Goal: Book appointment/travel/reservation

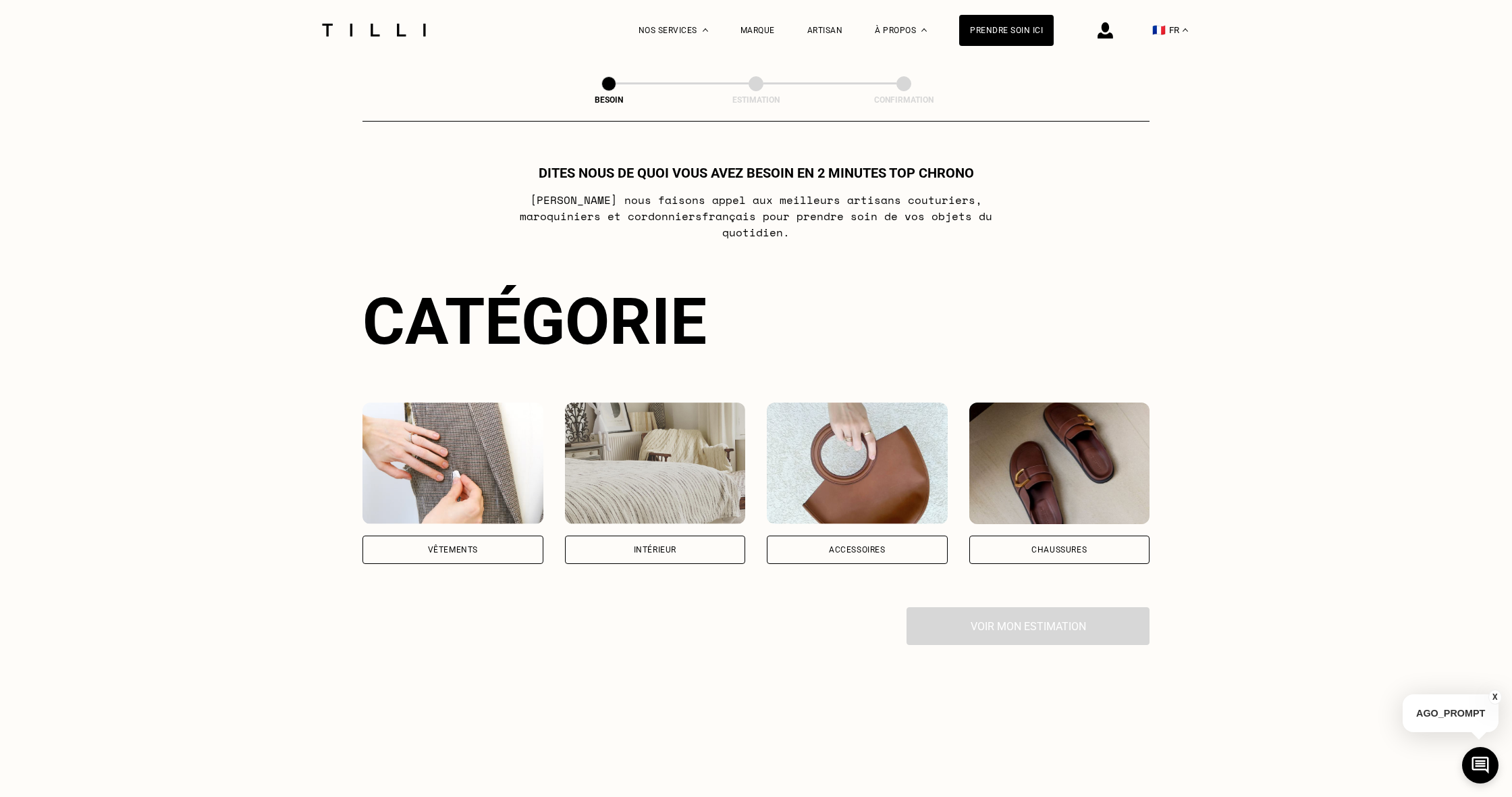
click at [630, 536] on div "Intérieur" at bounding box center [655, 550] width 181 height 29
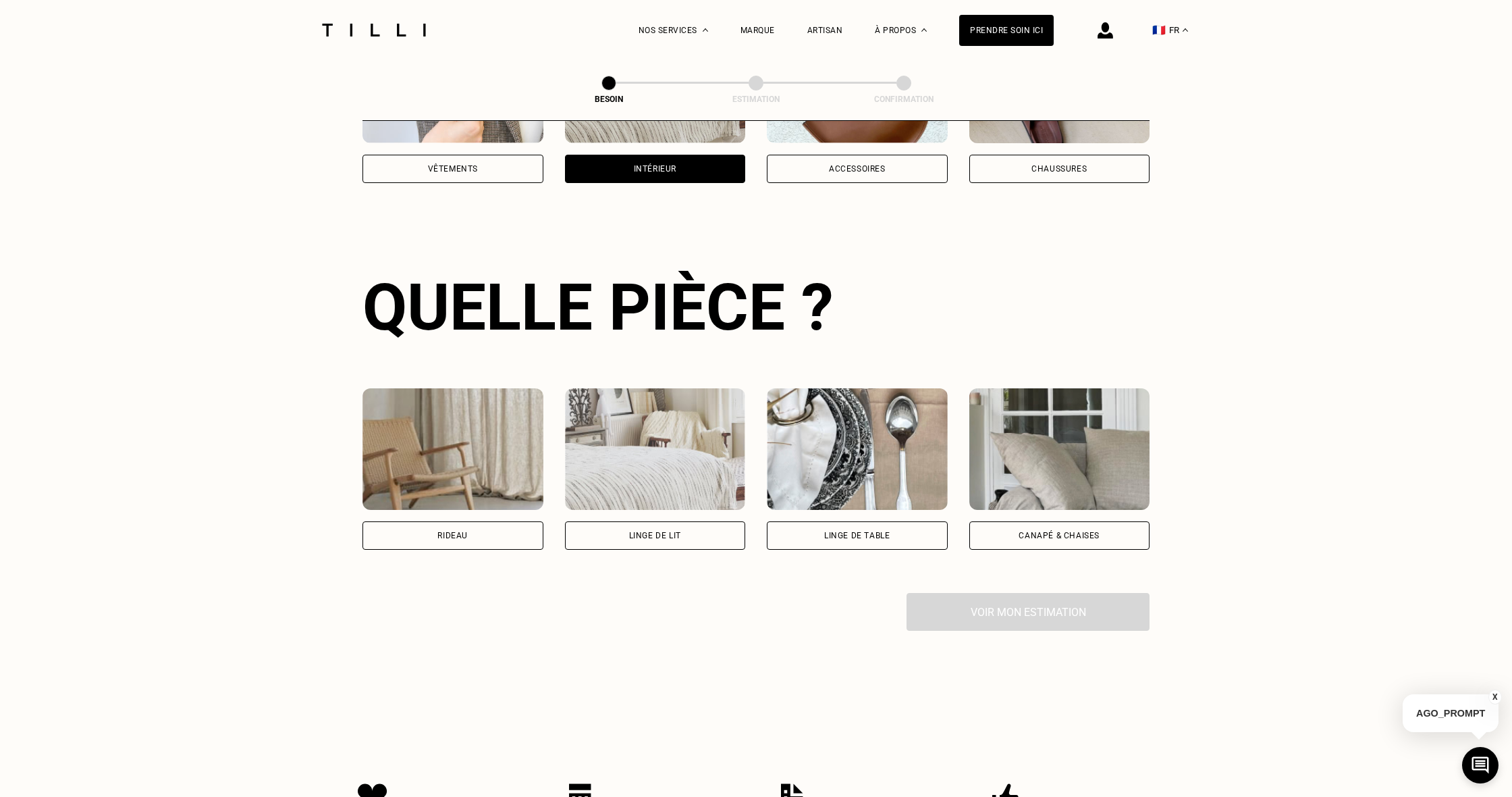
scroll to position [440, 0]
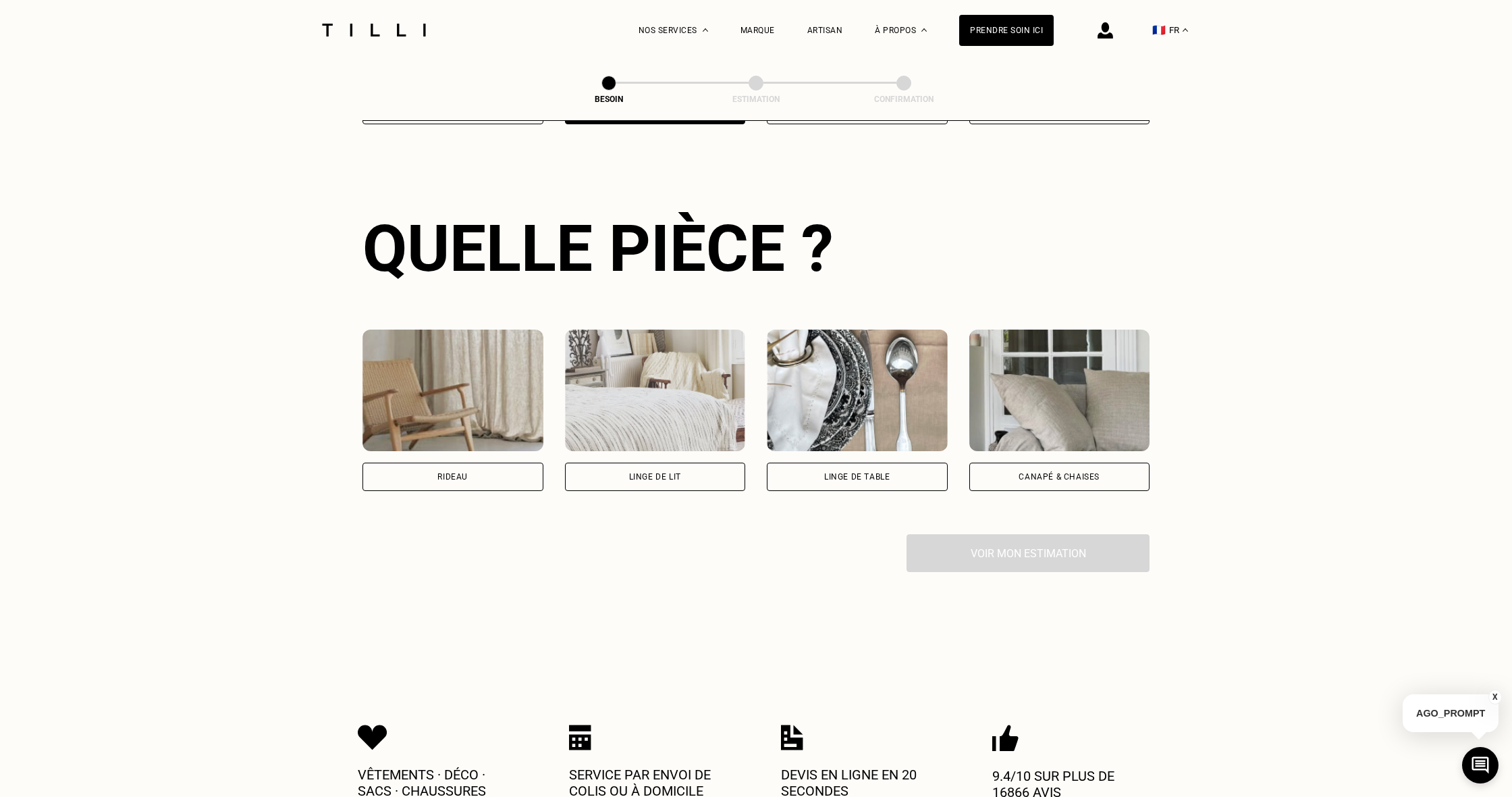
click at [449, 473] on div "Rideau" at bounding box center [452, 477] width 30 height 8
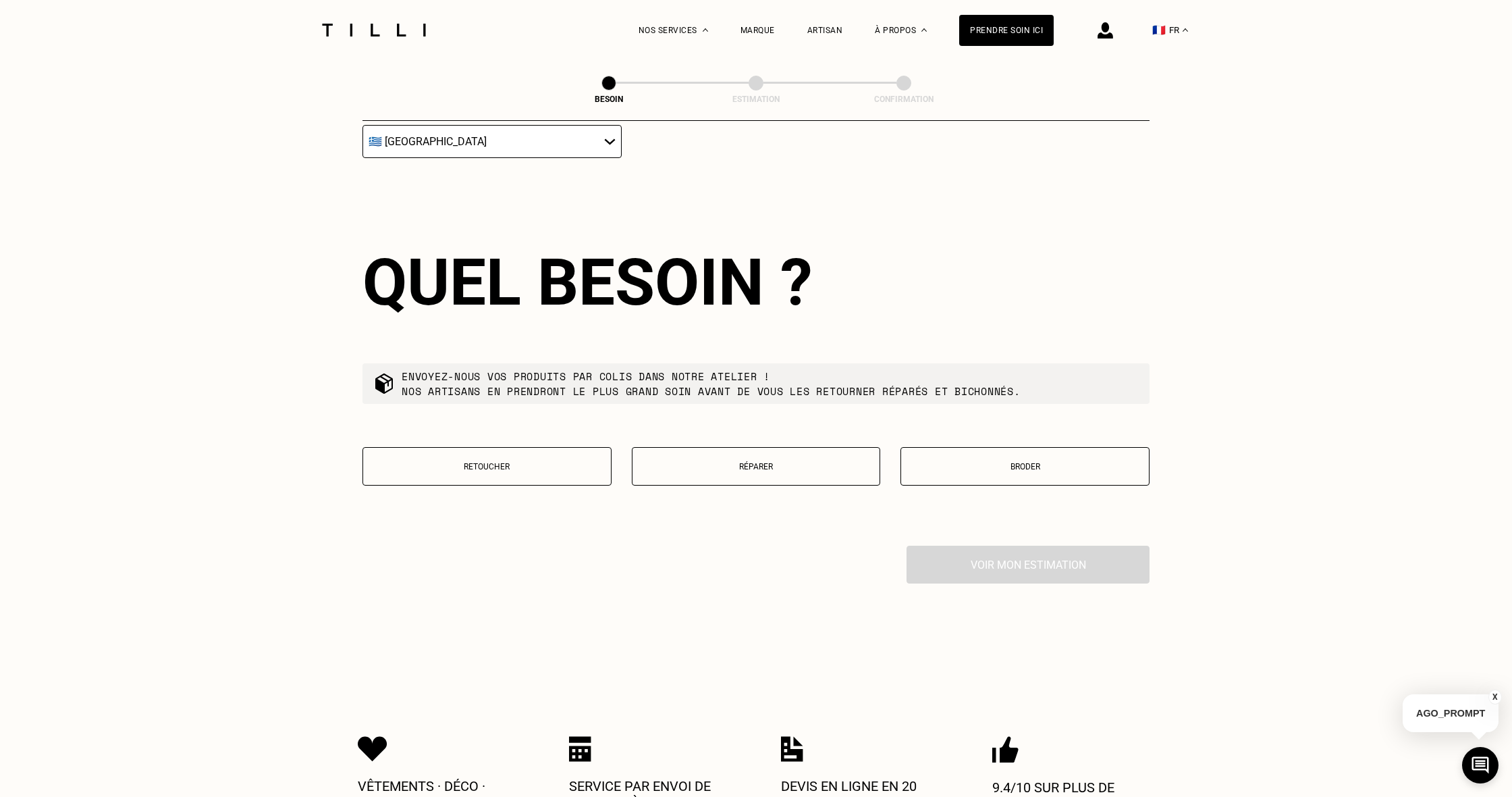
scroll to position [1074, 0]
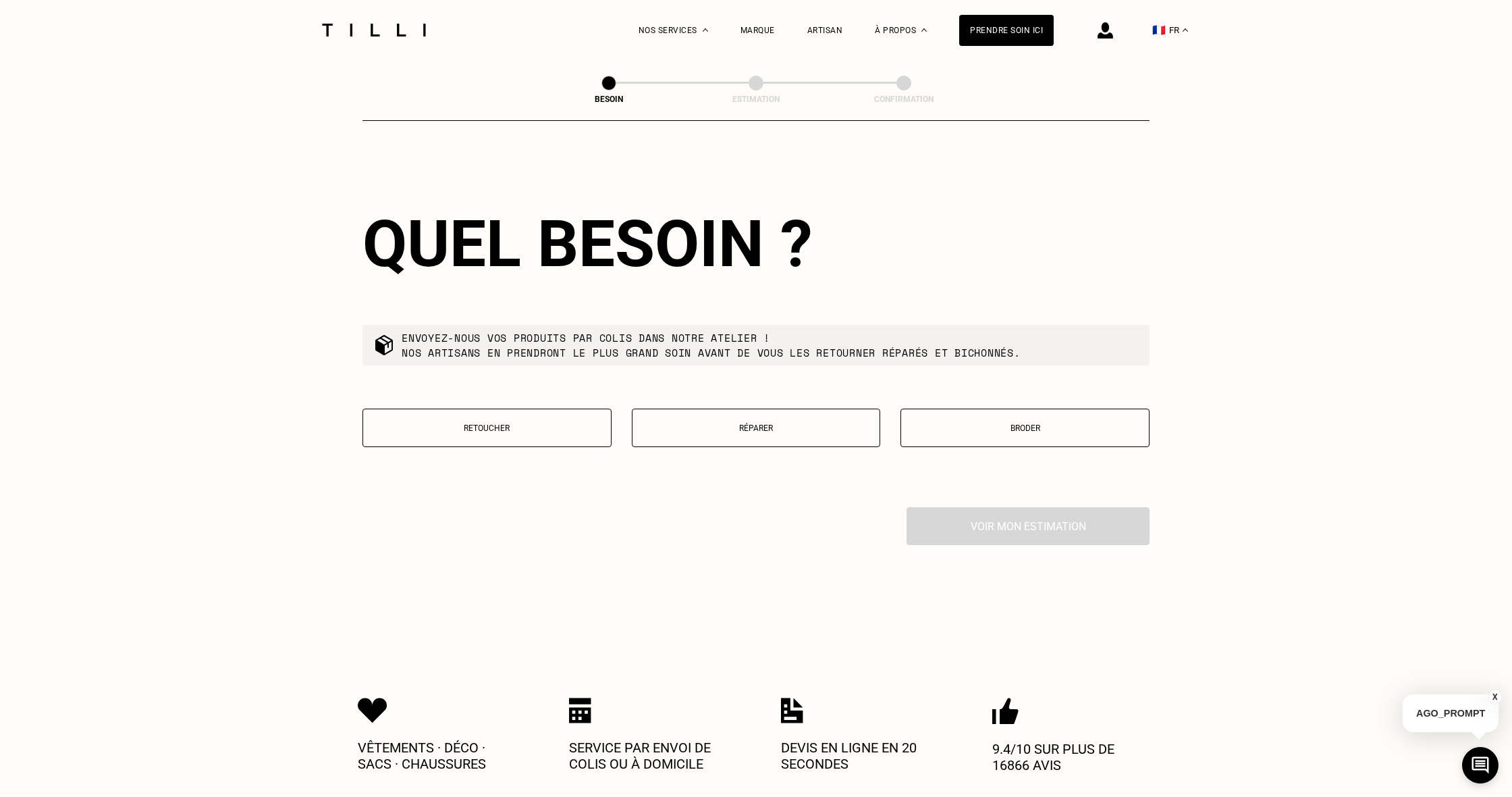
select select "FR"
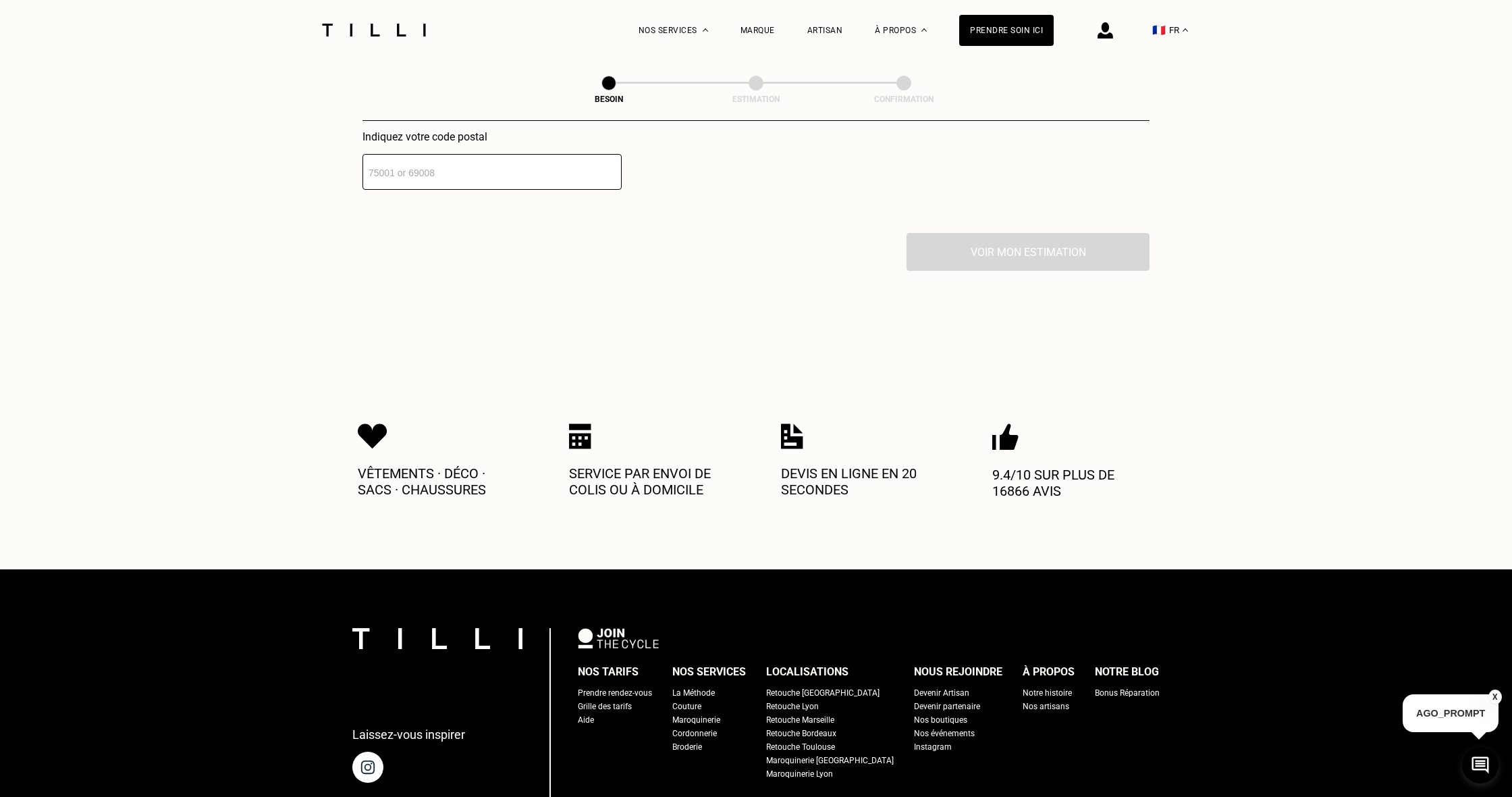
click at [509, 154] on input "number" at bounding box center [492, 171] width 259 height 36
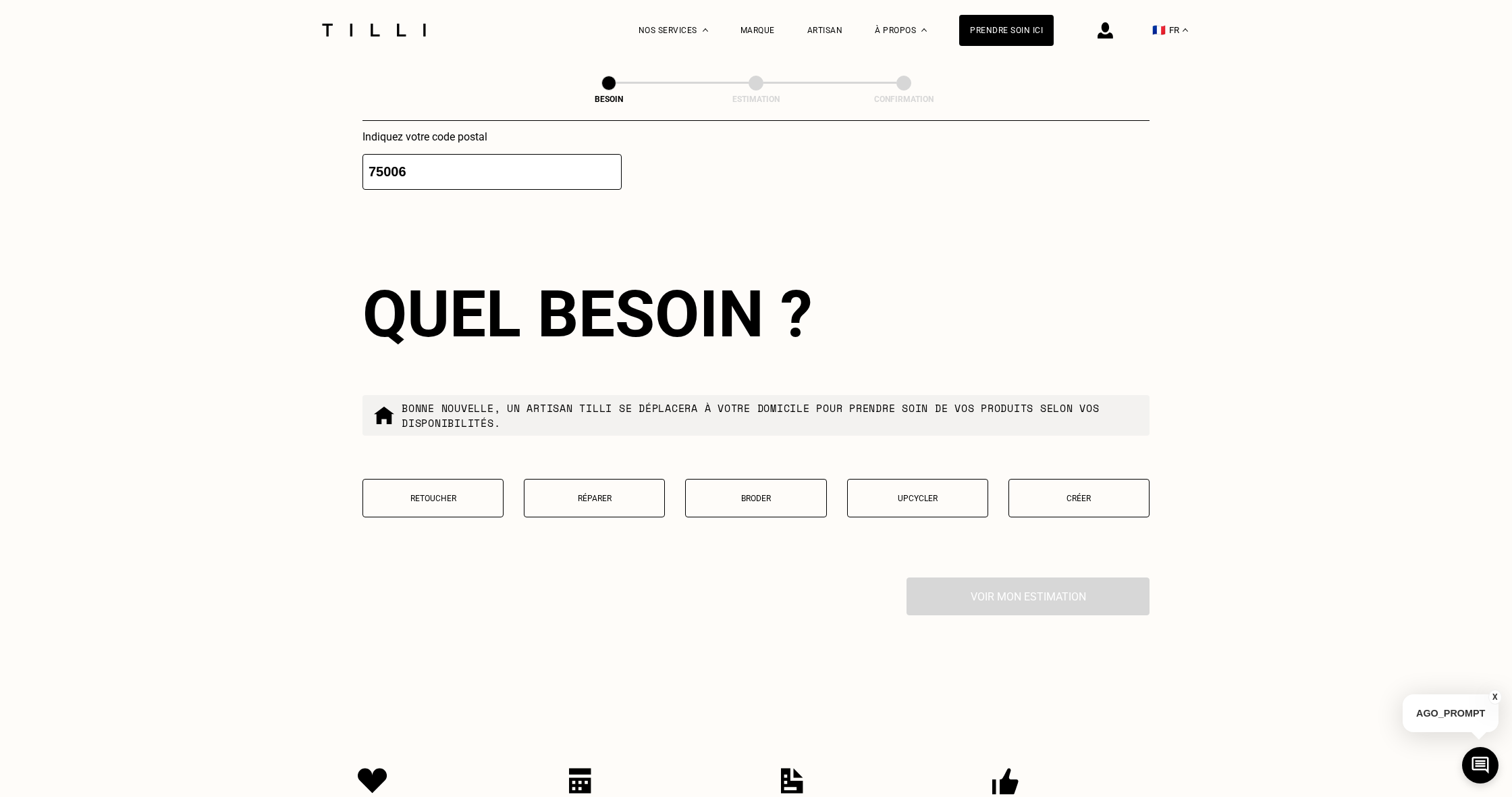
scroll to position [1144, 0]
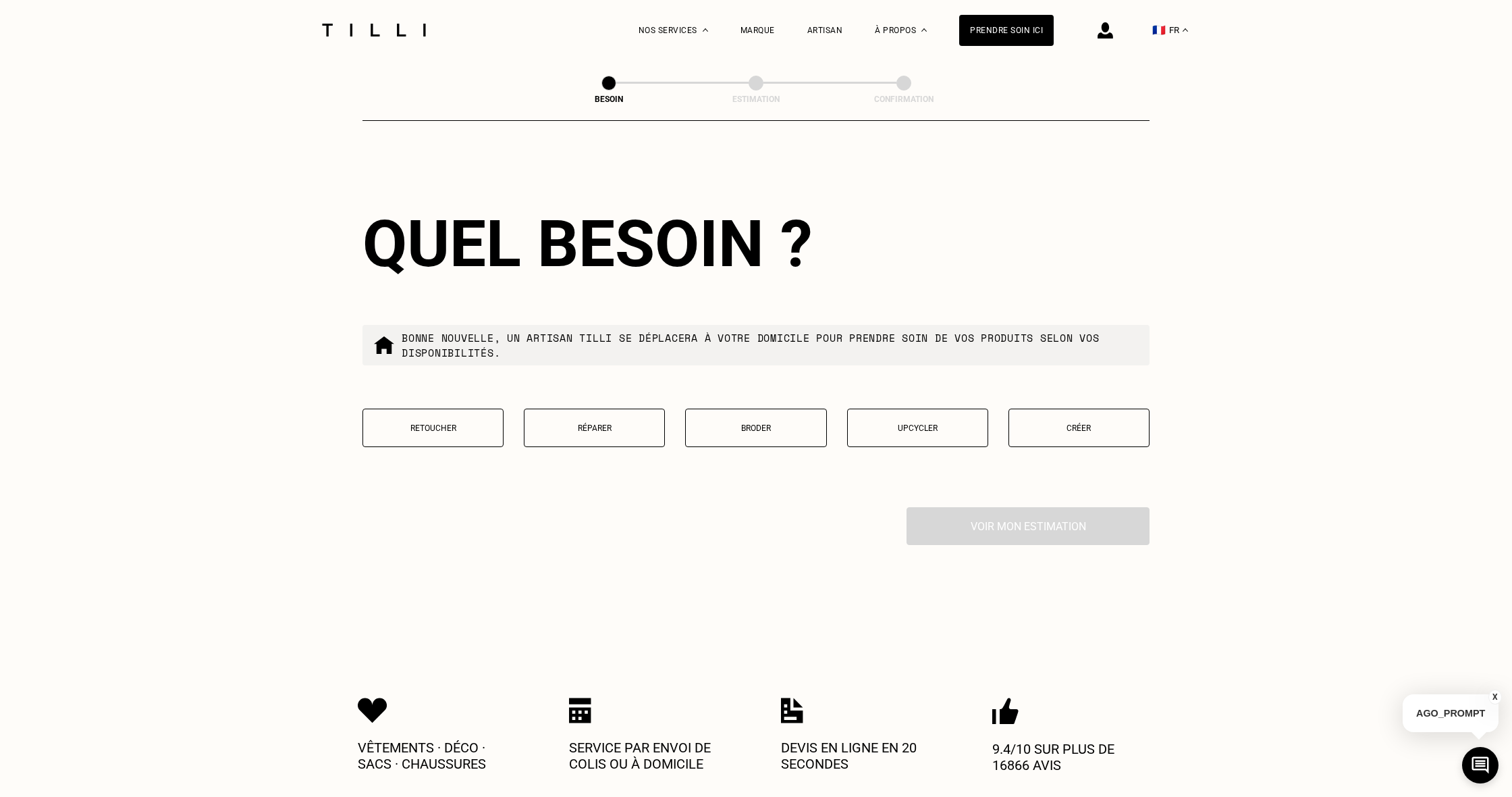
type input "75006"
click at [467, 425] on button "Retoucher" at bounding box center [433, 428] width 141 height 38
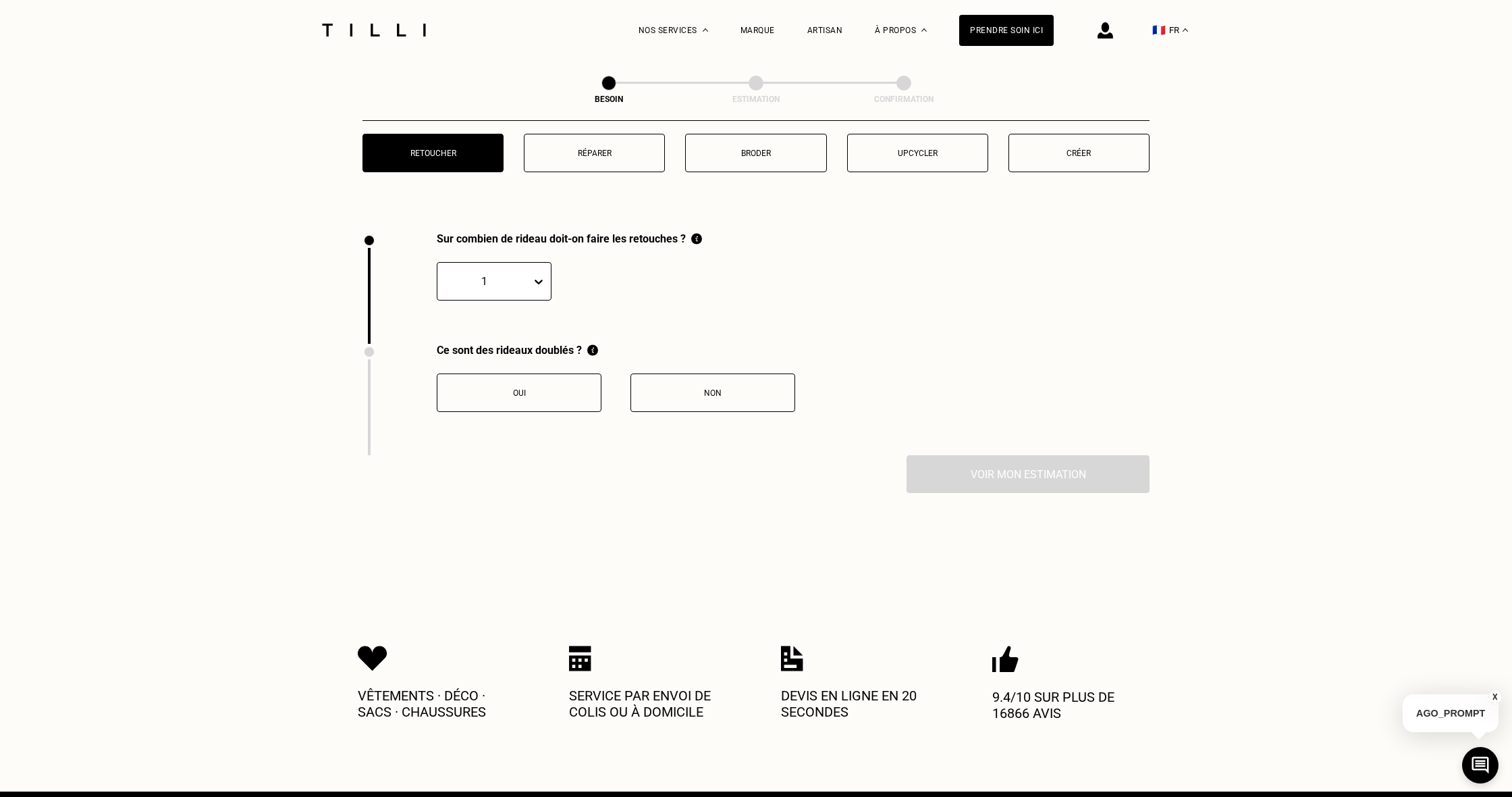
scroll to position [1489, 0]
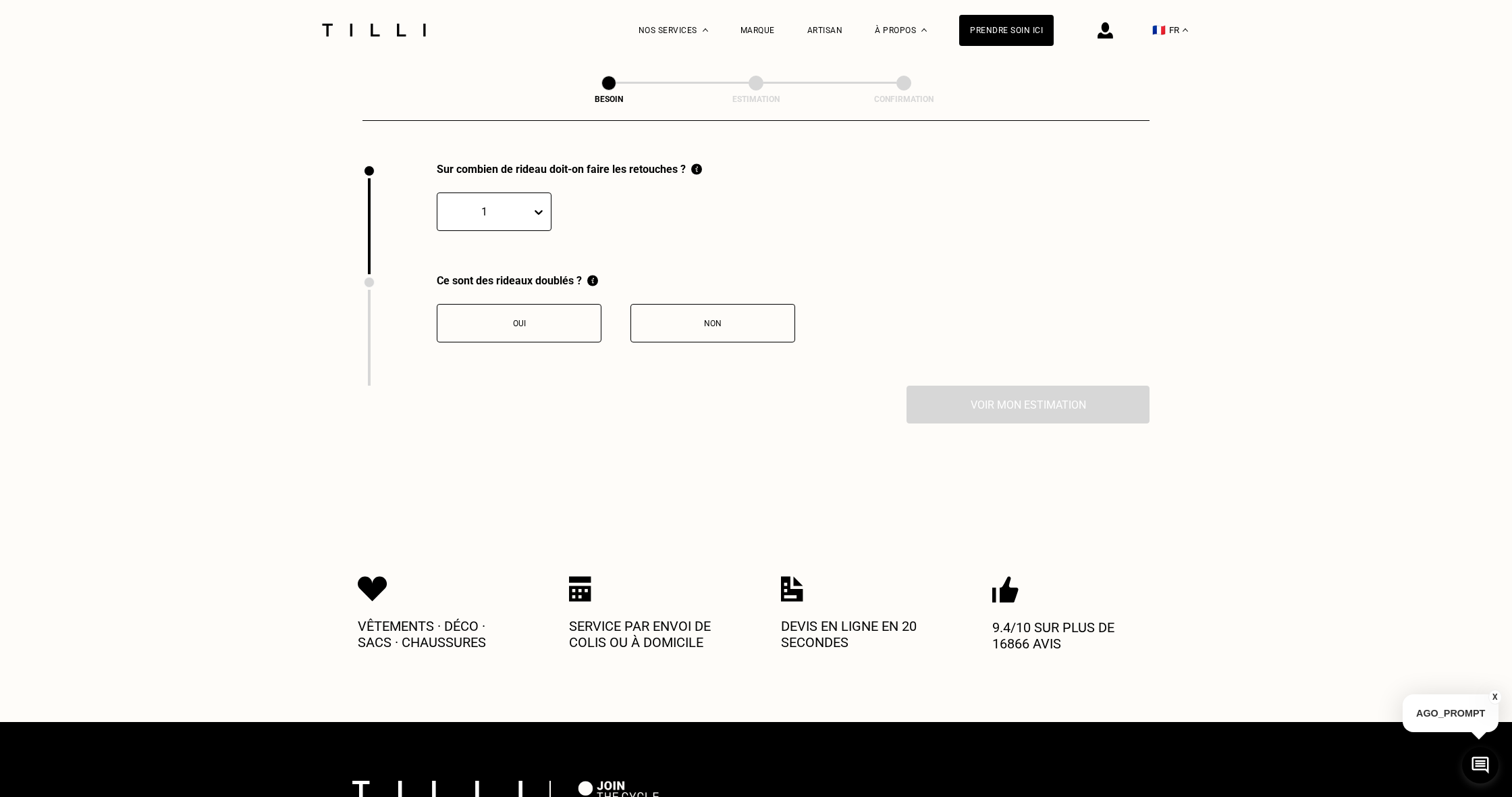
click at [534, 206] on icon at bounding box center [539, 212] width 14 height 14
click at [499, 364] on div "6" at bounding box center [494, 376] width 115 height 25
click at [515, 317] on button "Oui" at bounding box center [519, 323] width 165 height 38
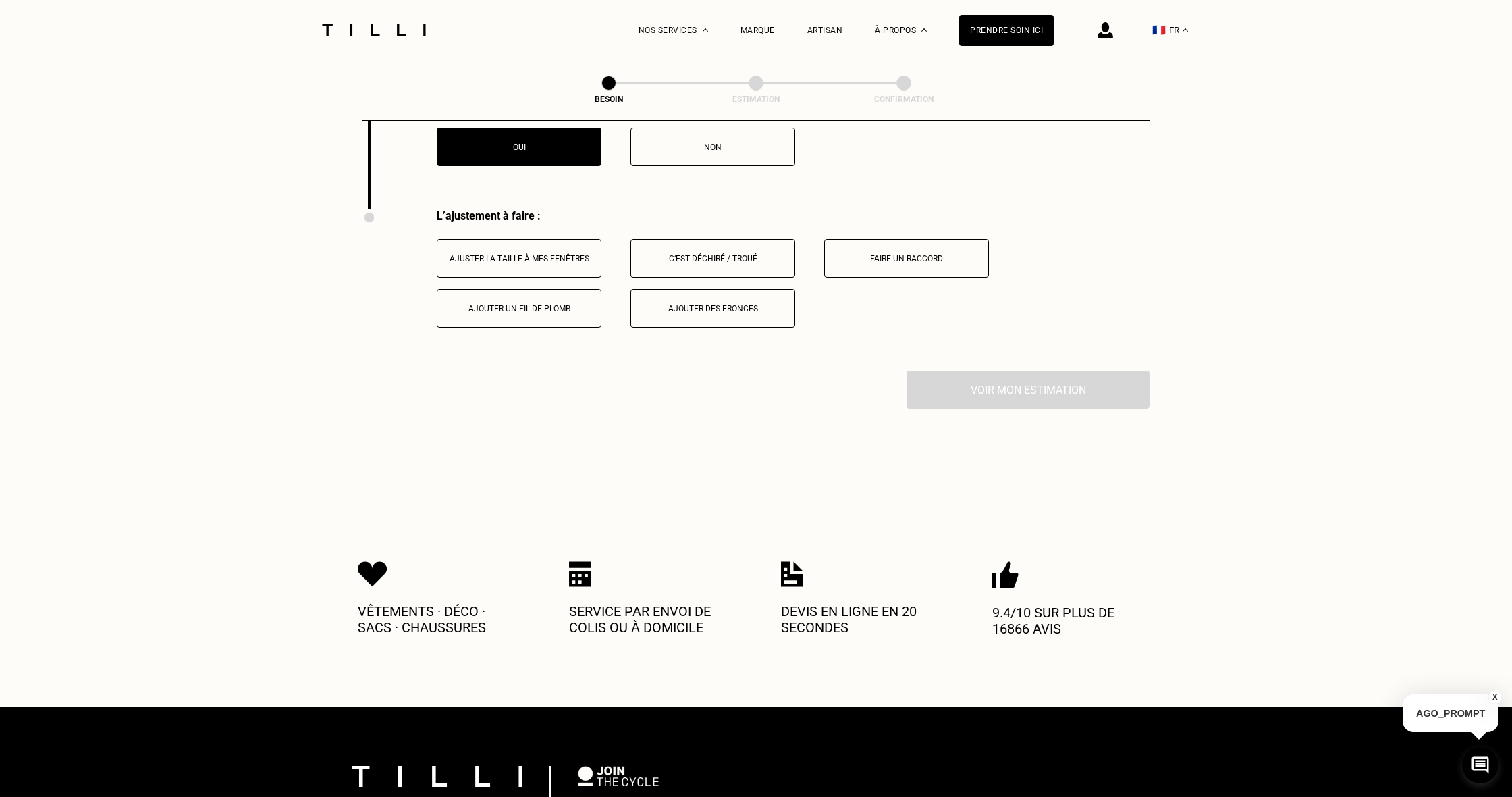
scroll to position [1712, 0]
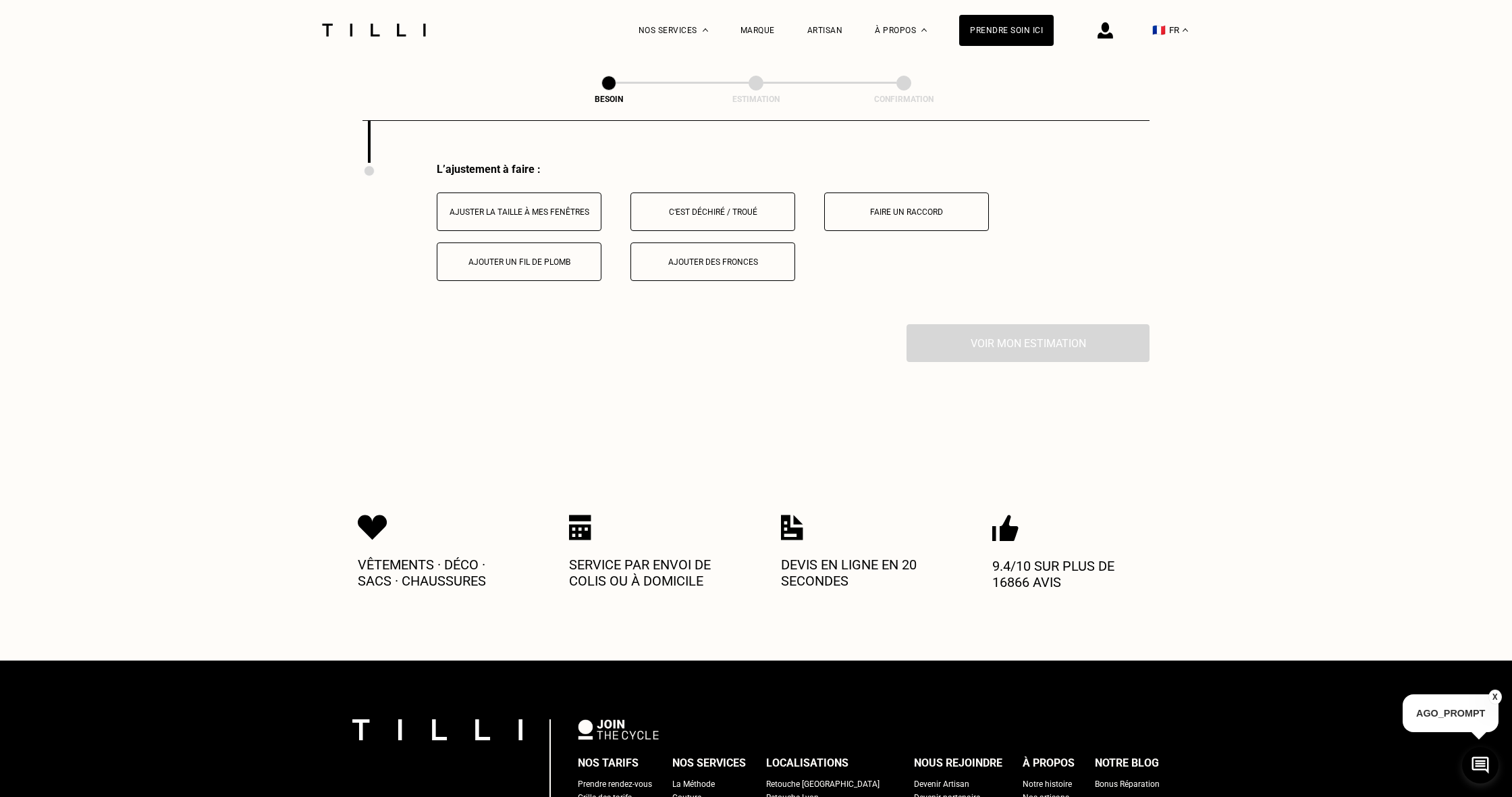
click at [587, 209] on button "Ajuster la taille à mes fenêtres" at bounding box center [519, 211] width 165 height 38
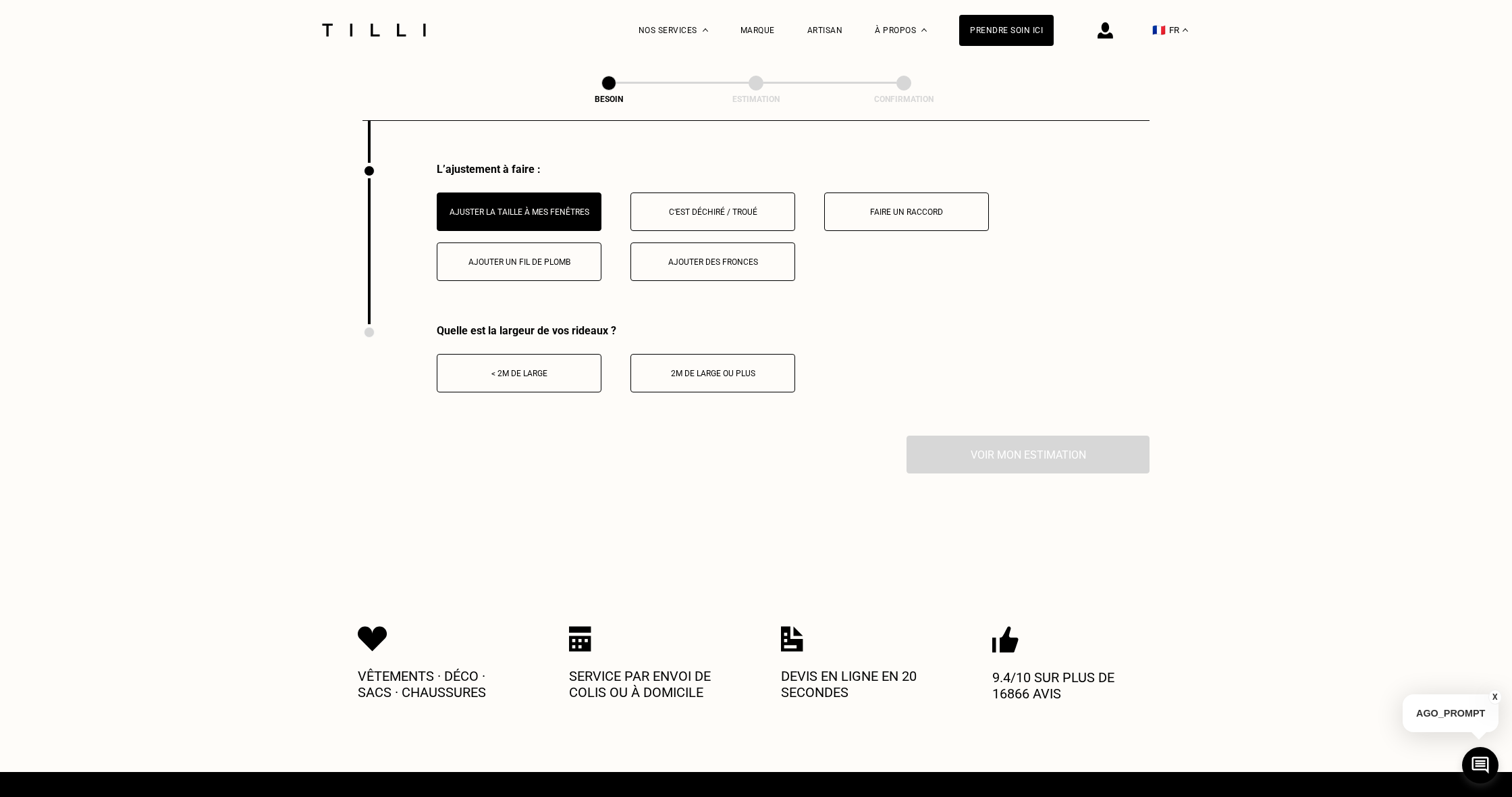
click at [548, 369] on div "< 2m de large" at bounding box center [519, 374] width 150 height 10
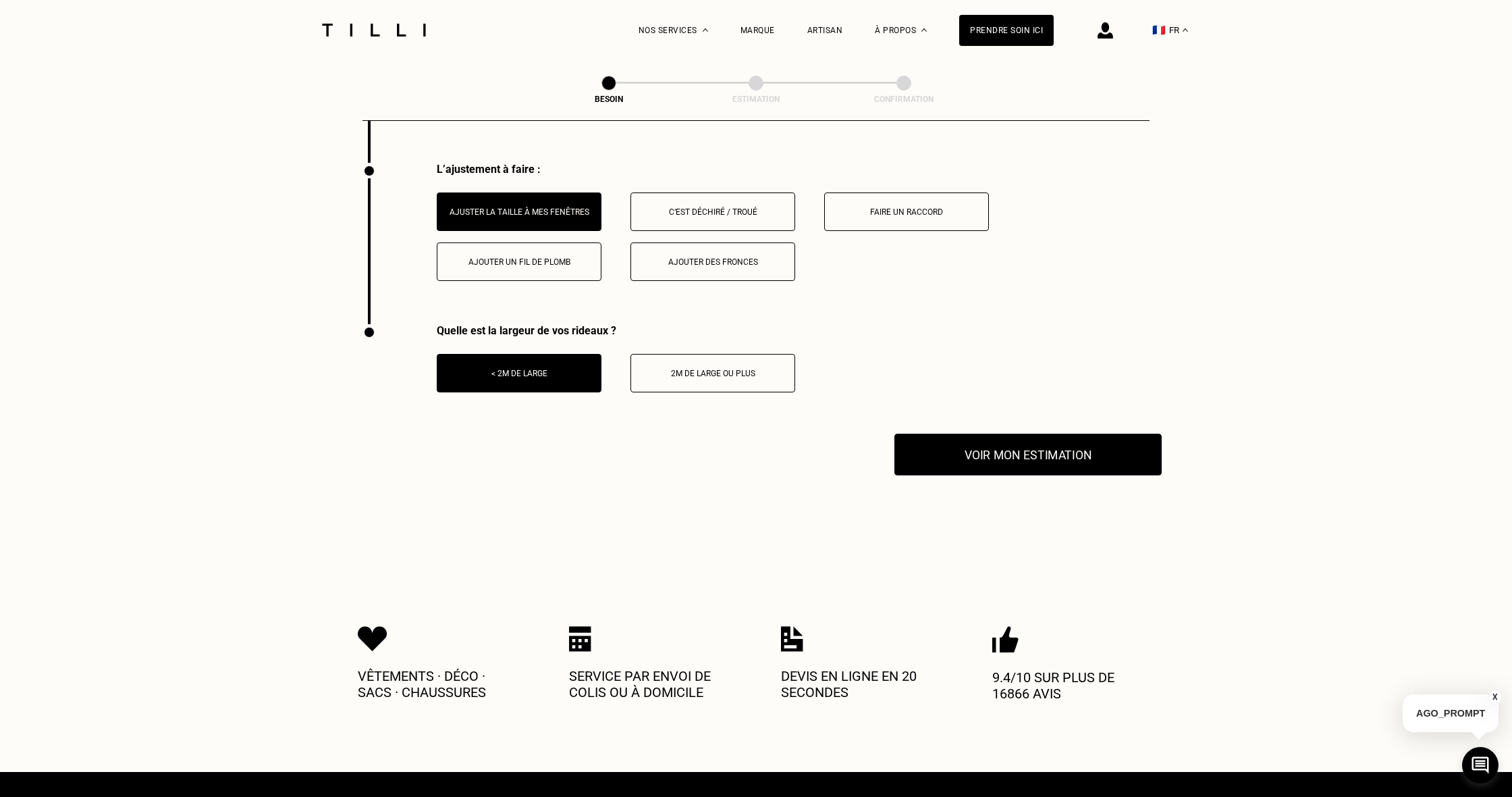
click at [995, 448] on button "Voir mon estimation" at bounding box center [1028, 454] width 268 height 42
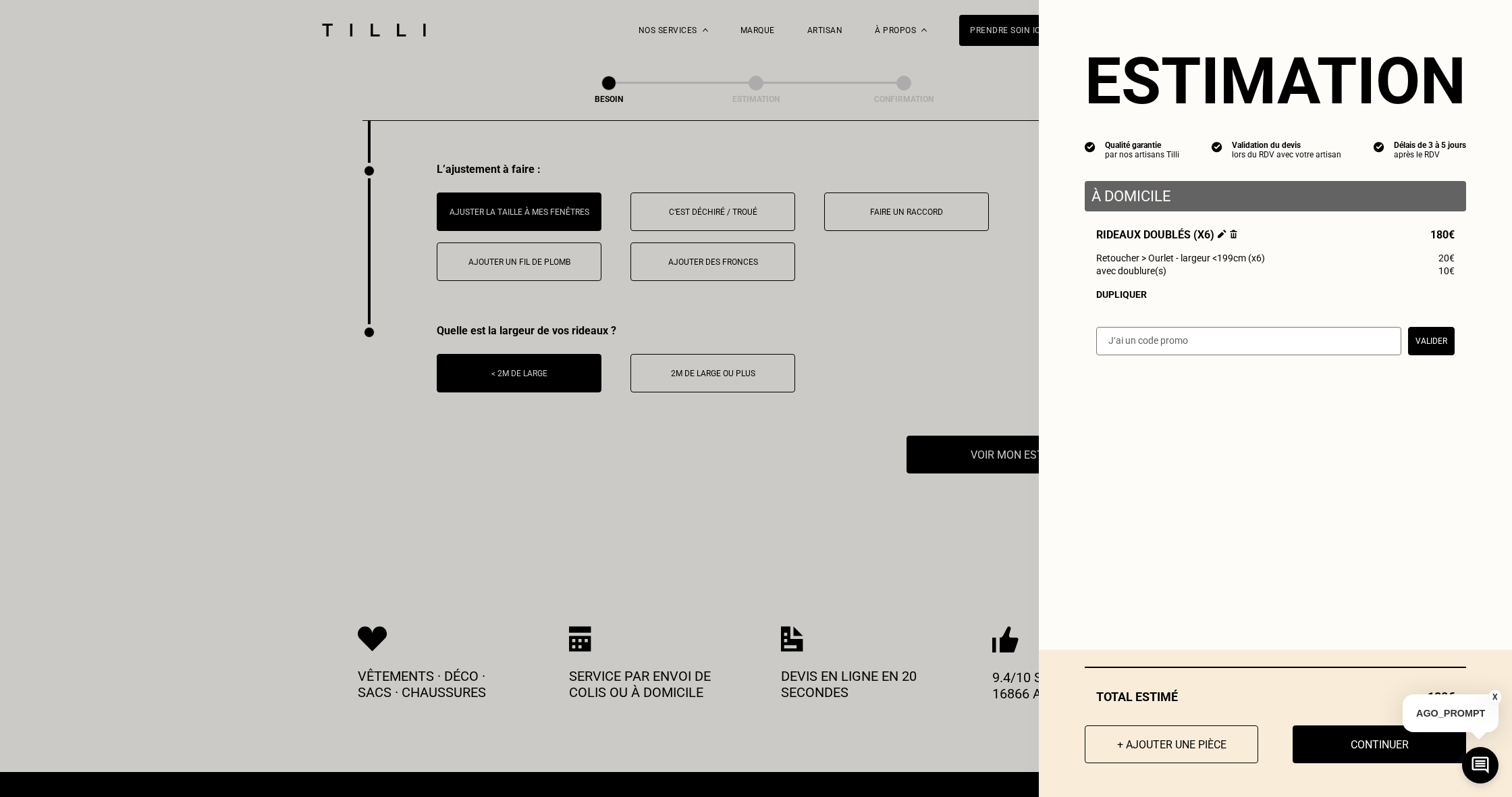
click at [1220, 234] on img at bounding box center [1222, 234] width 9 height 9
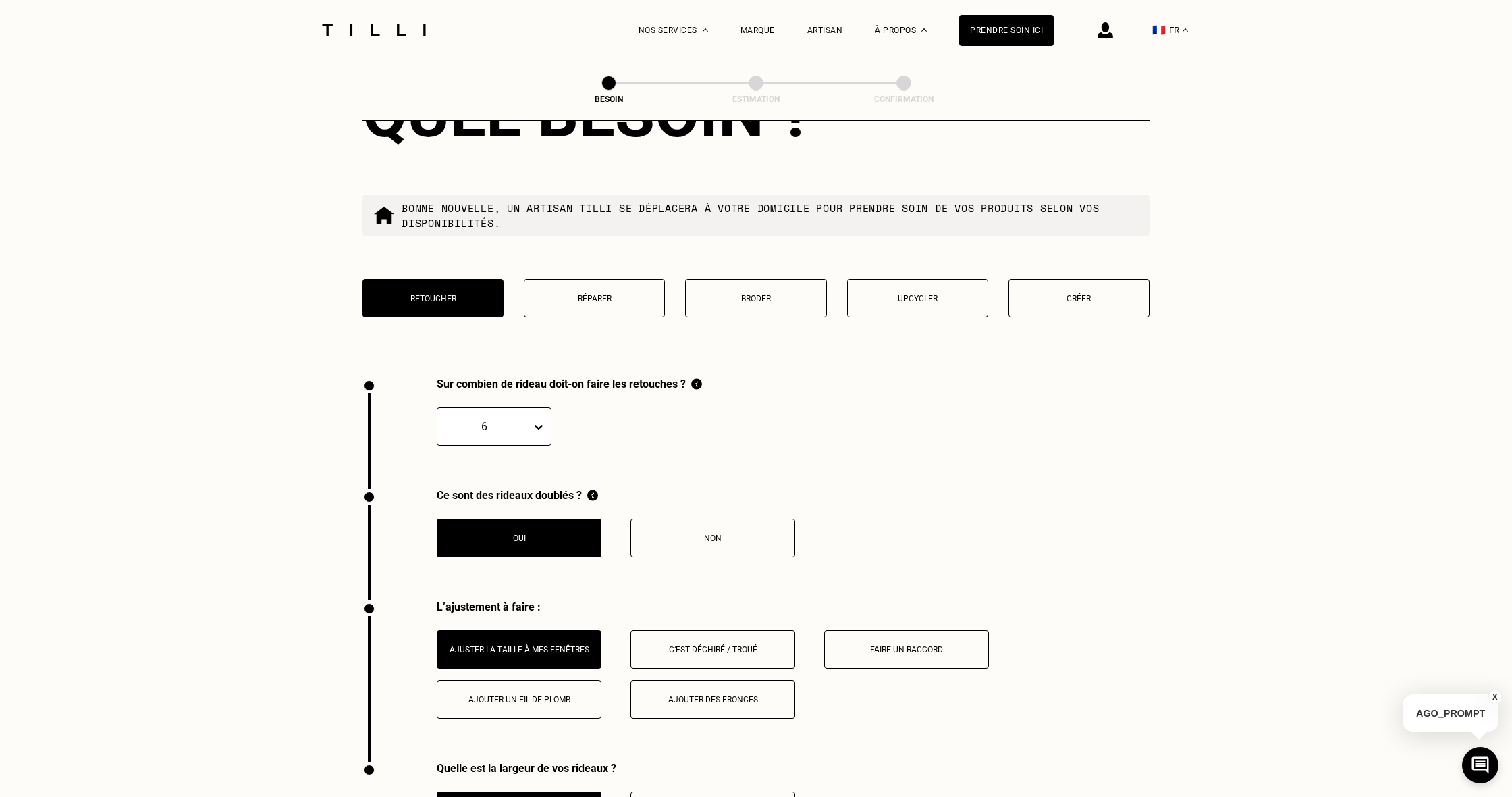
scroll to position [1288, 0]
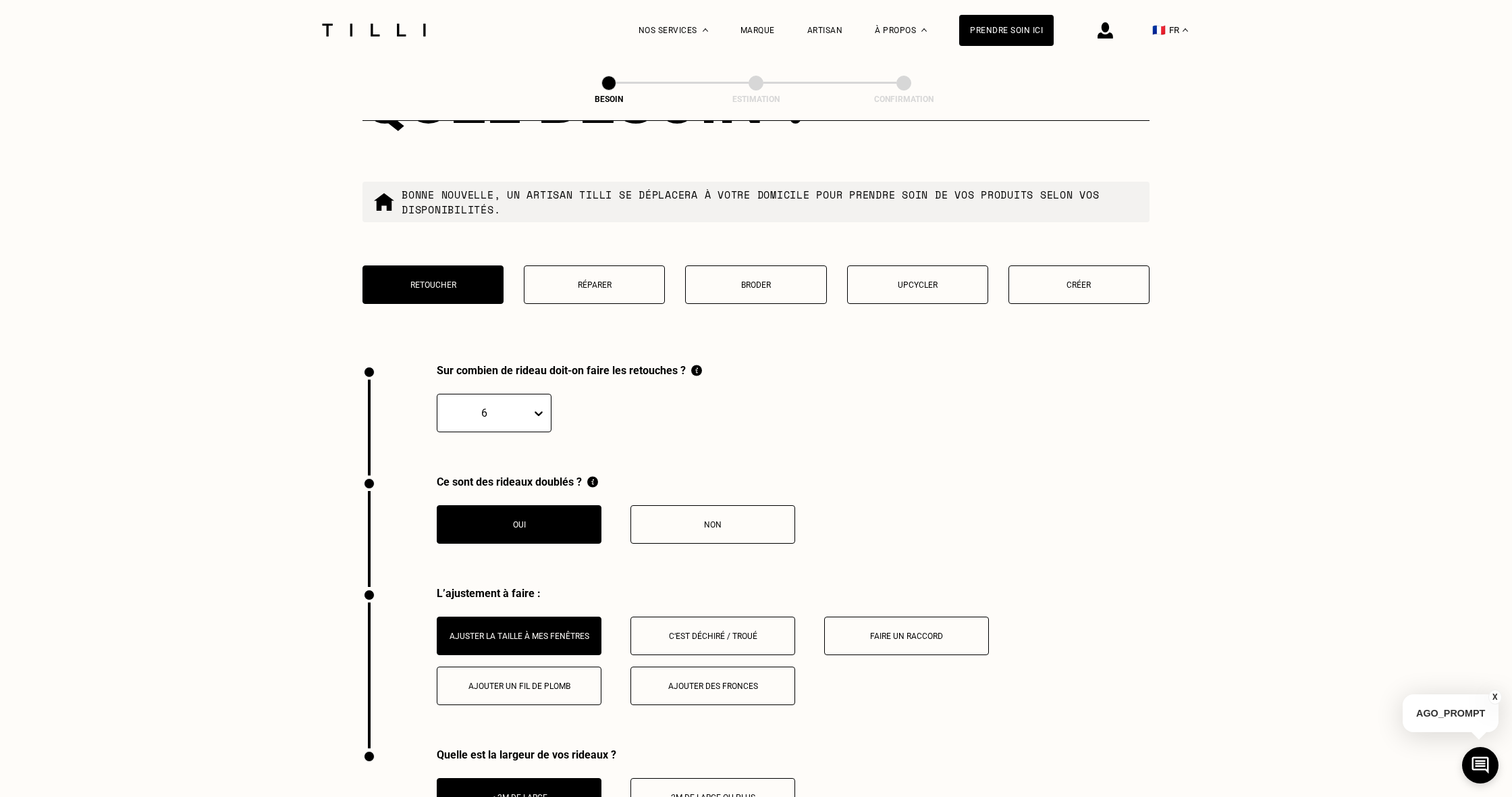
click at [699, 522] on button "Non" at bounding box center [712, 524] width 165 height 38
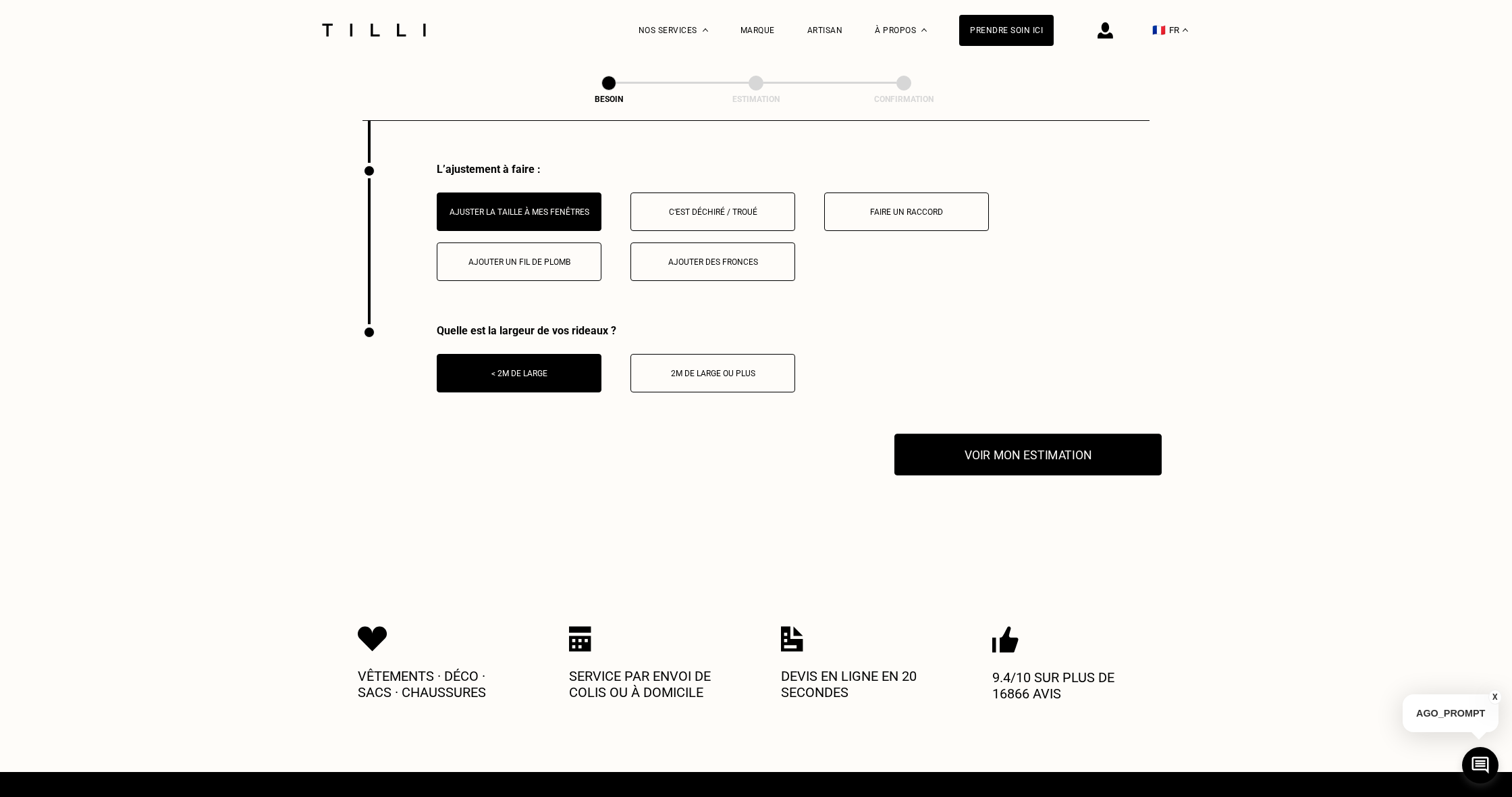
drag, startPoint x: 1053, startPoint y: 454, endPoint x: 1036, endPoint y: 458, distance: 17.5
click at [1036, 458] on button "Voir mon estimation" at bounding box center [1028, 454] width 268 height 42
click at [1497, 697] on button "X" at bounding box center [1494, 697] width 14 height 15
click at [1053, 456] on button "Voir mon estimation" at bounding box center [1028, 454] width 268 height 42
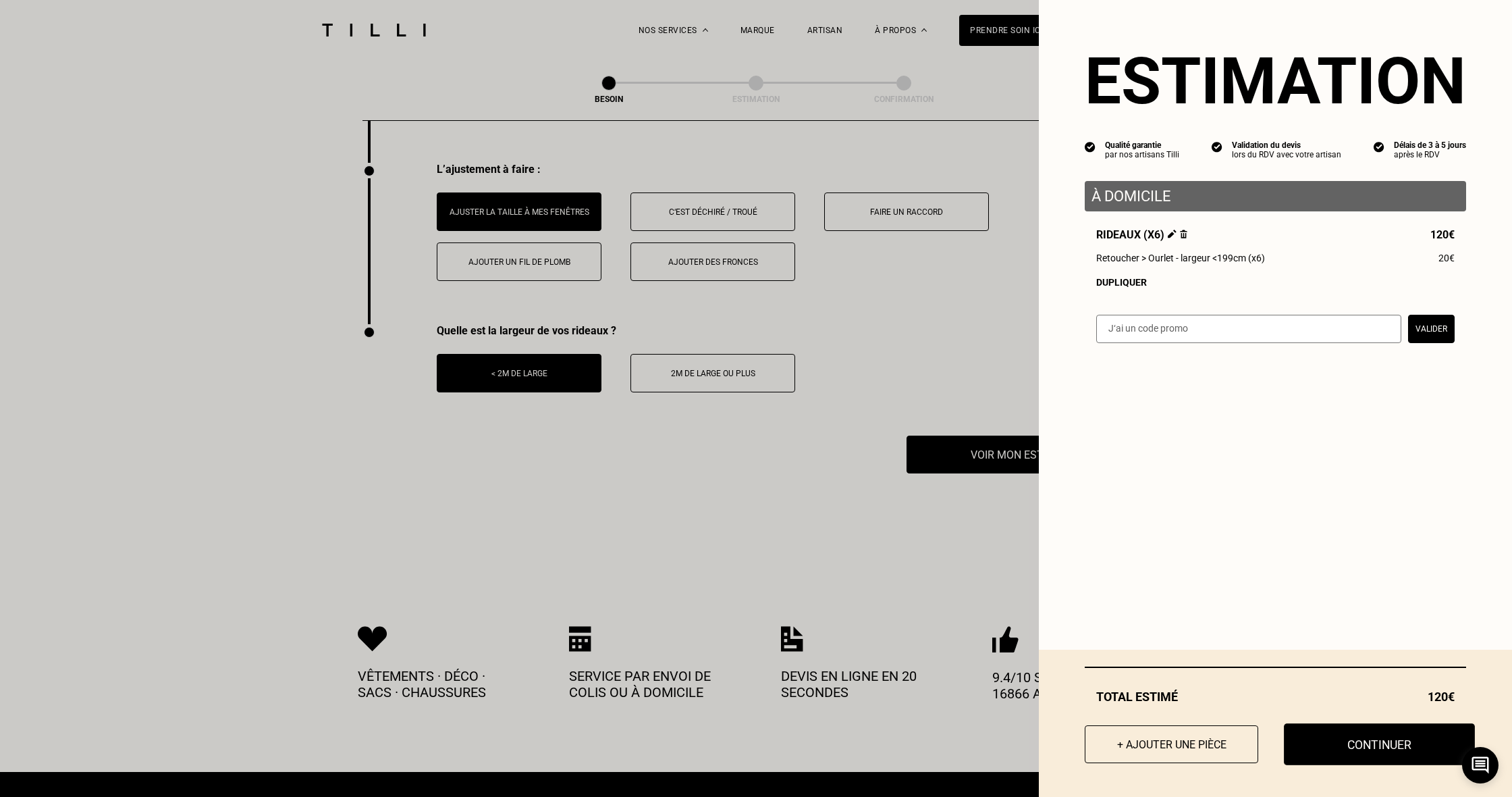
click at [1372, 743] on button "Continuer" at bounding box center [1380, 744] width 191 height 42
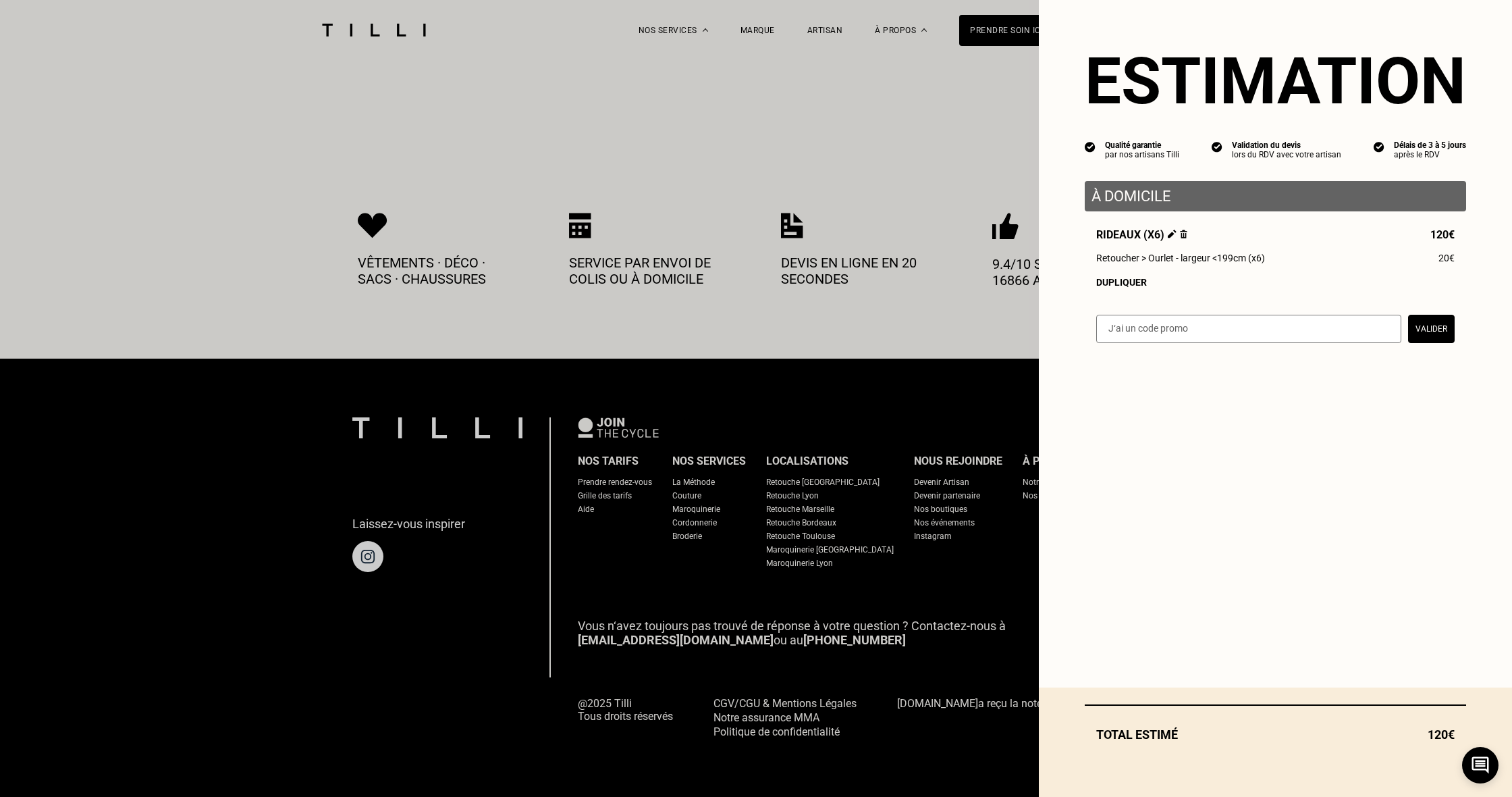
scroll to position [568, 0]
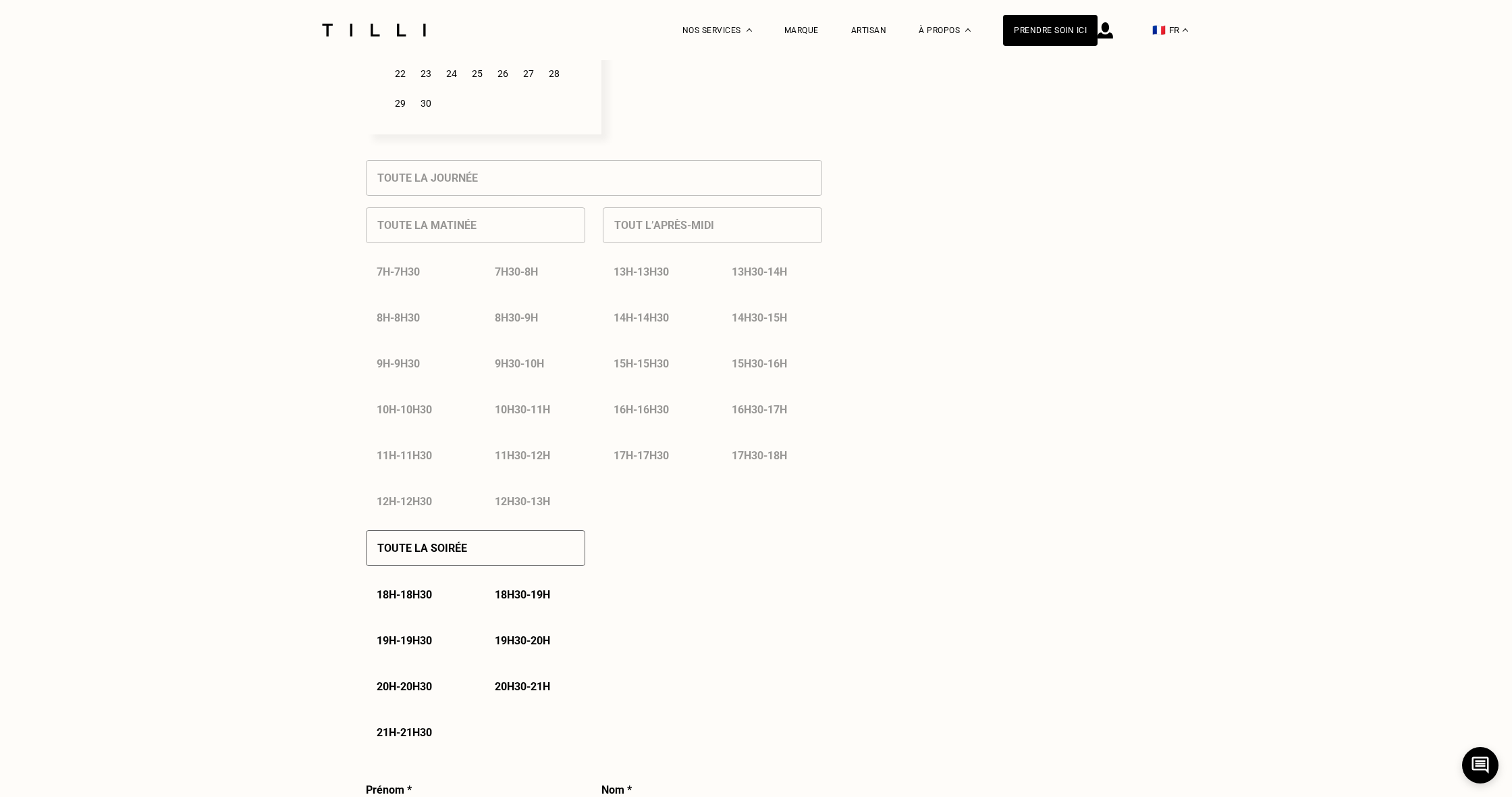
select select "FR"
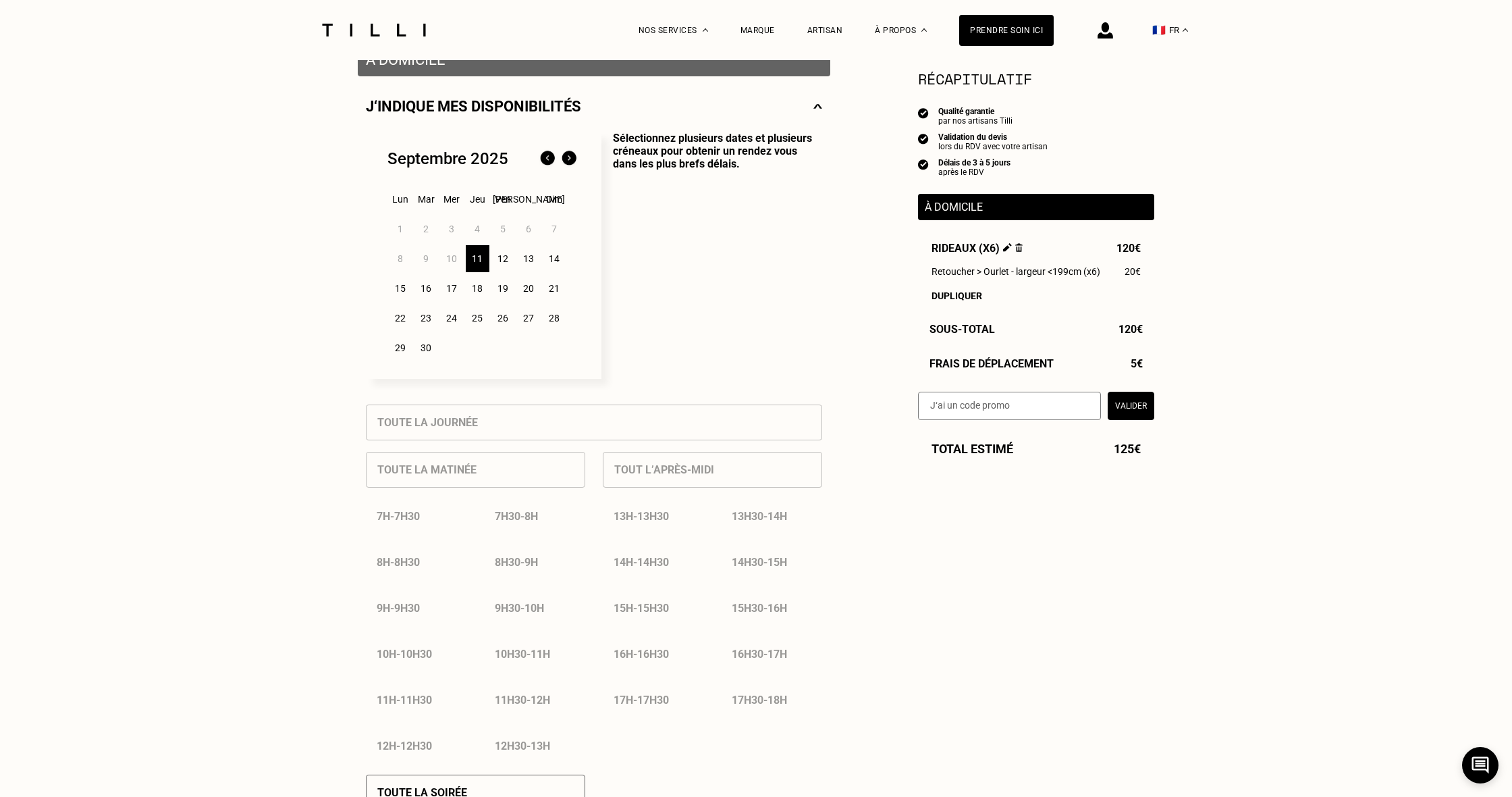
scroll to position [284, 0]
click at [500, 263] on div "12" at bounding box center [503, 259] width 24 height 27
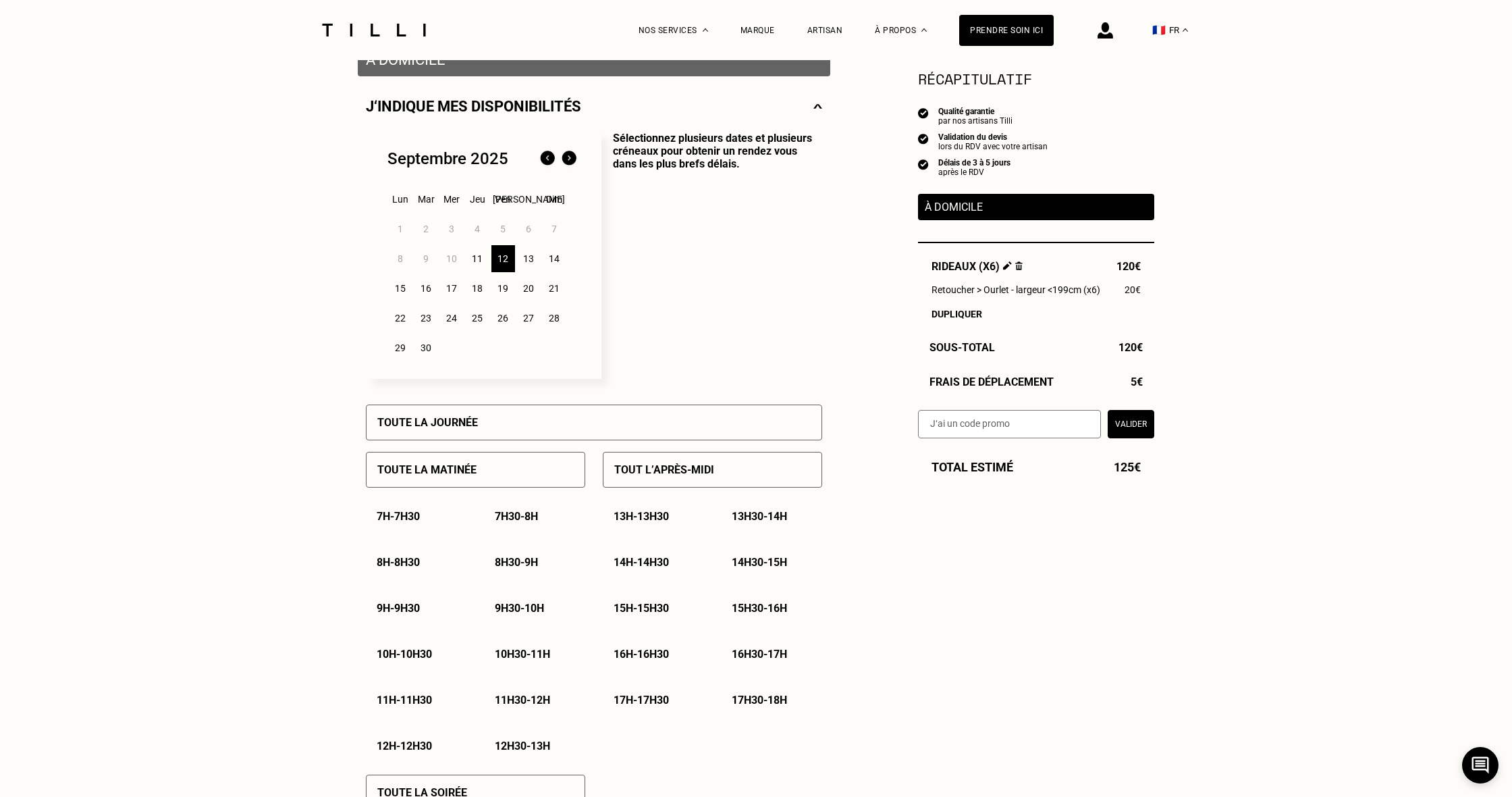
click at [415, 746] on p "12h - 12h30" at bounding box center [404, 746] width 55 height 13
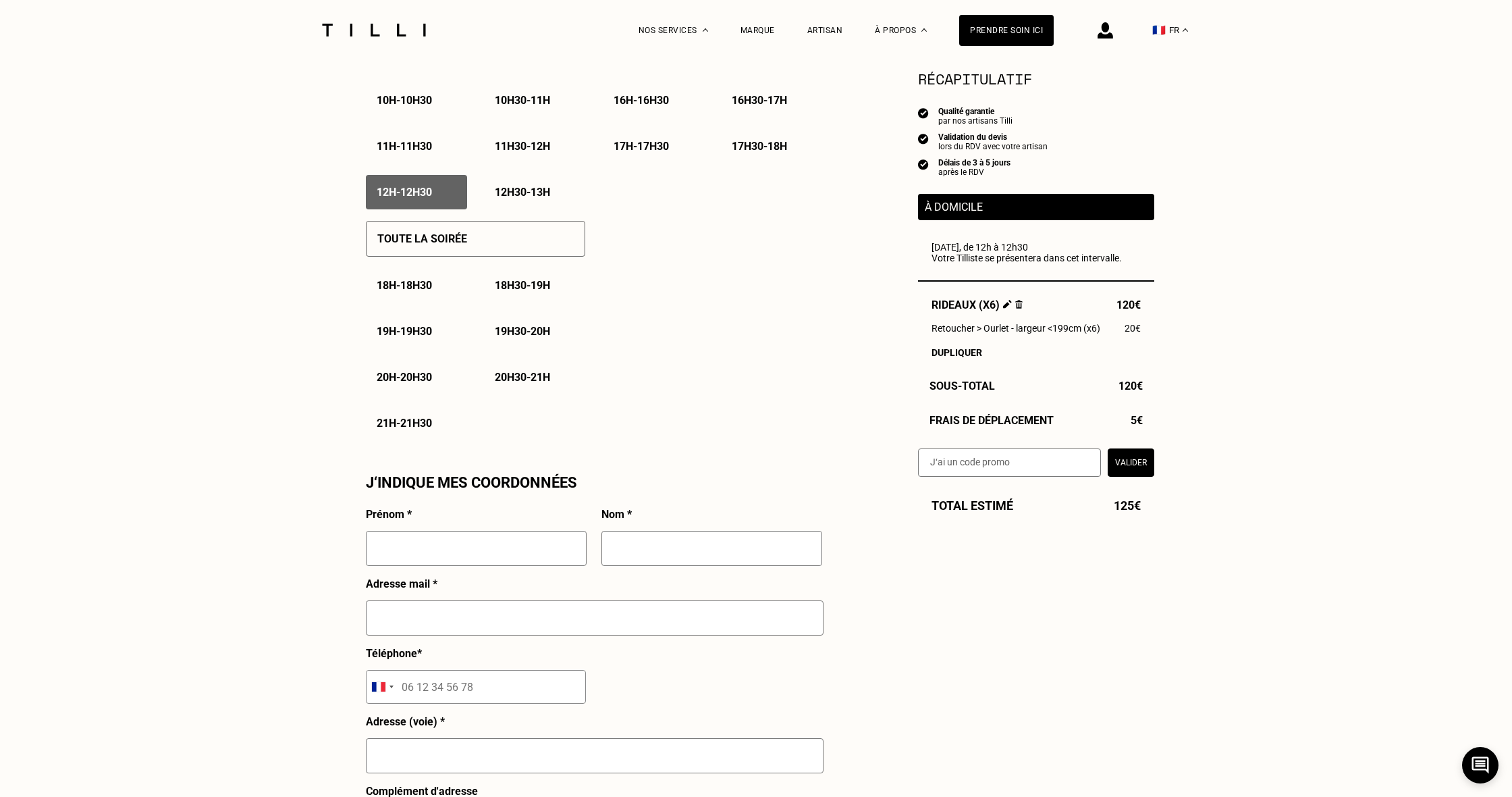
scroll to position [940, 0]
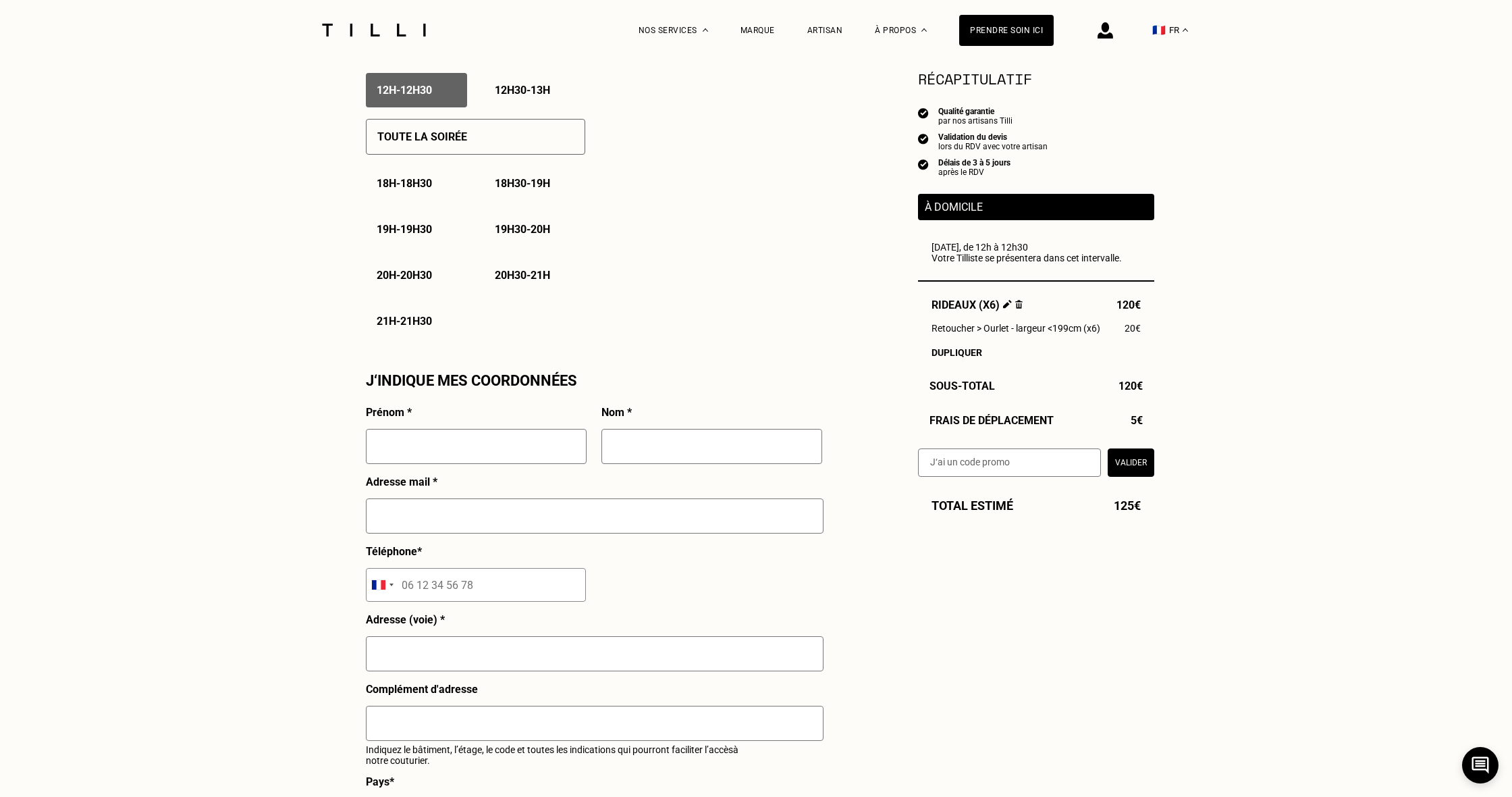
click at [441, 412] on div "Prénom *" at bounding box center [476, 440] width 221 height 69
type input "F"
type input "[PERSON_NAME]"
type input "DACULSI"
type input "[EMAIL_ADDRESS][DOMAIN_NAME]"
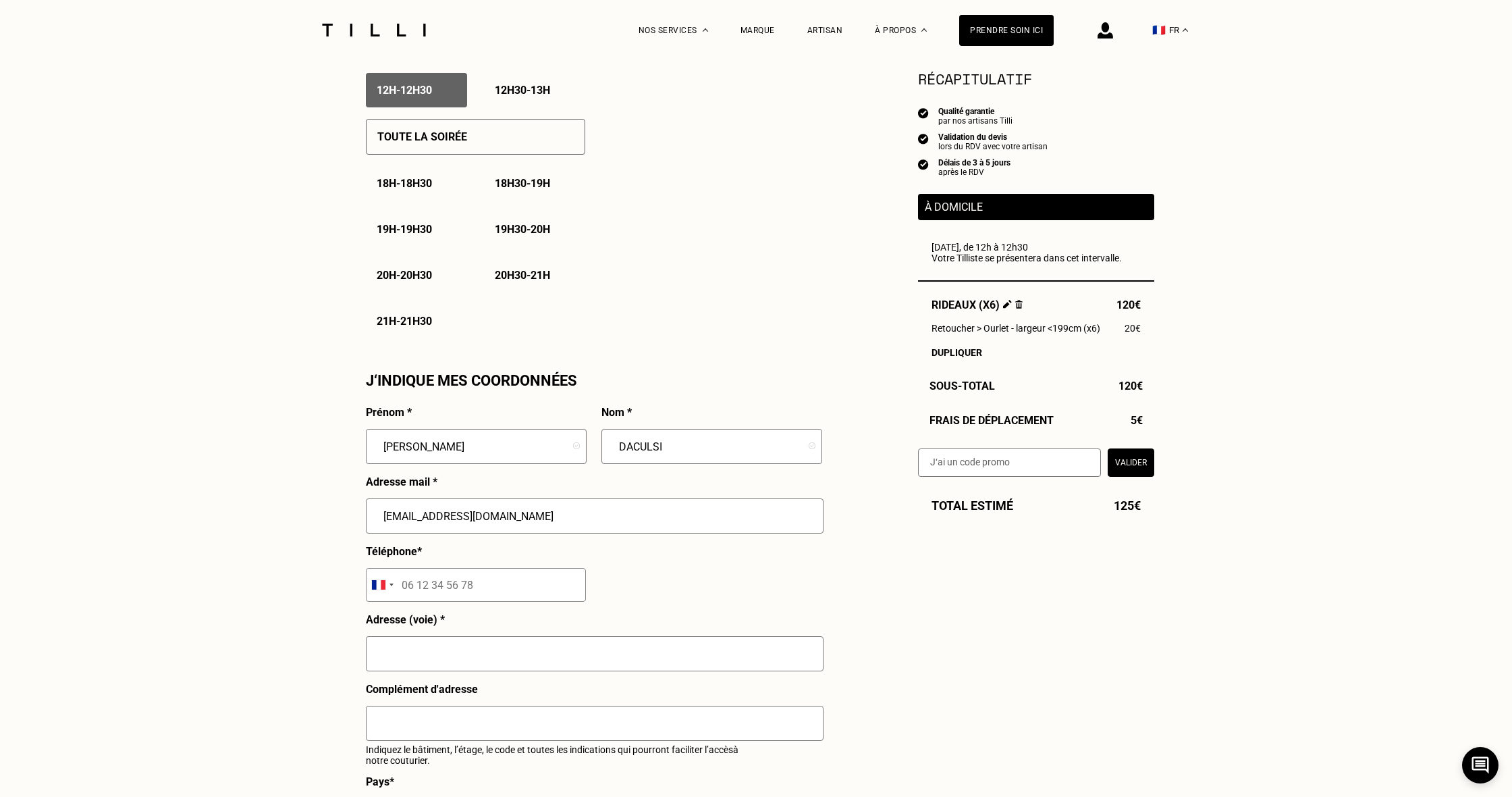
click at [452, 588] on input "tel" at bounding box center [476, 585] width 220 height 33
type input "07 75 75 80 20"
type input "6"
type input "[STREET_ADDRESS]"
click at [382, 722] on input "sonner "1ere droite"" at bounding box center [594, 723] width 457 height 35
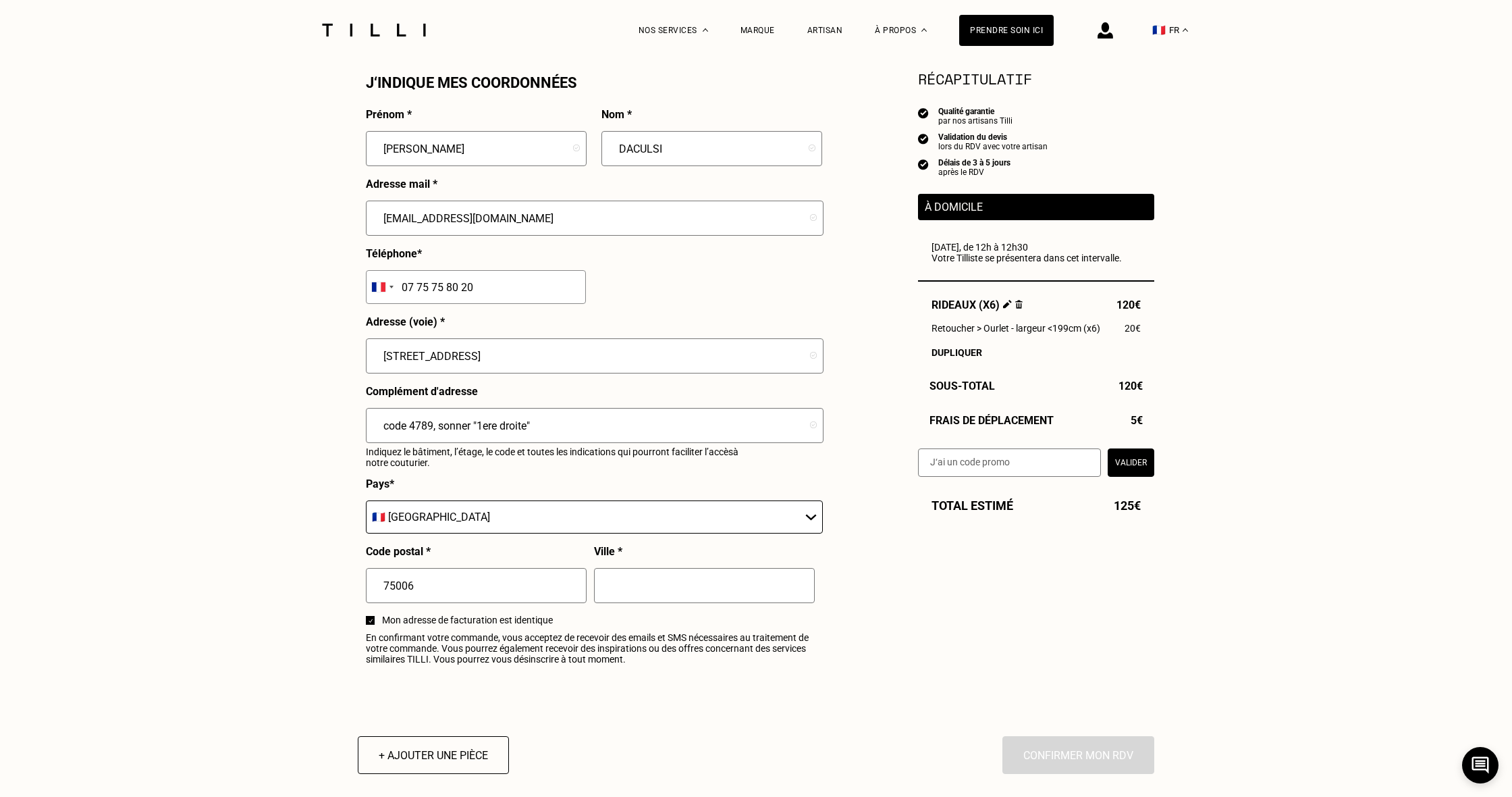
scroll to position [1245, 0]
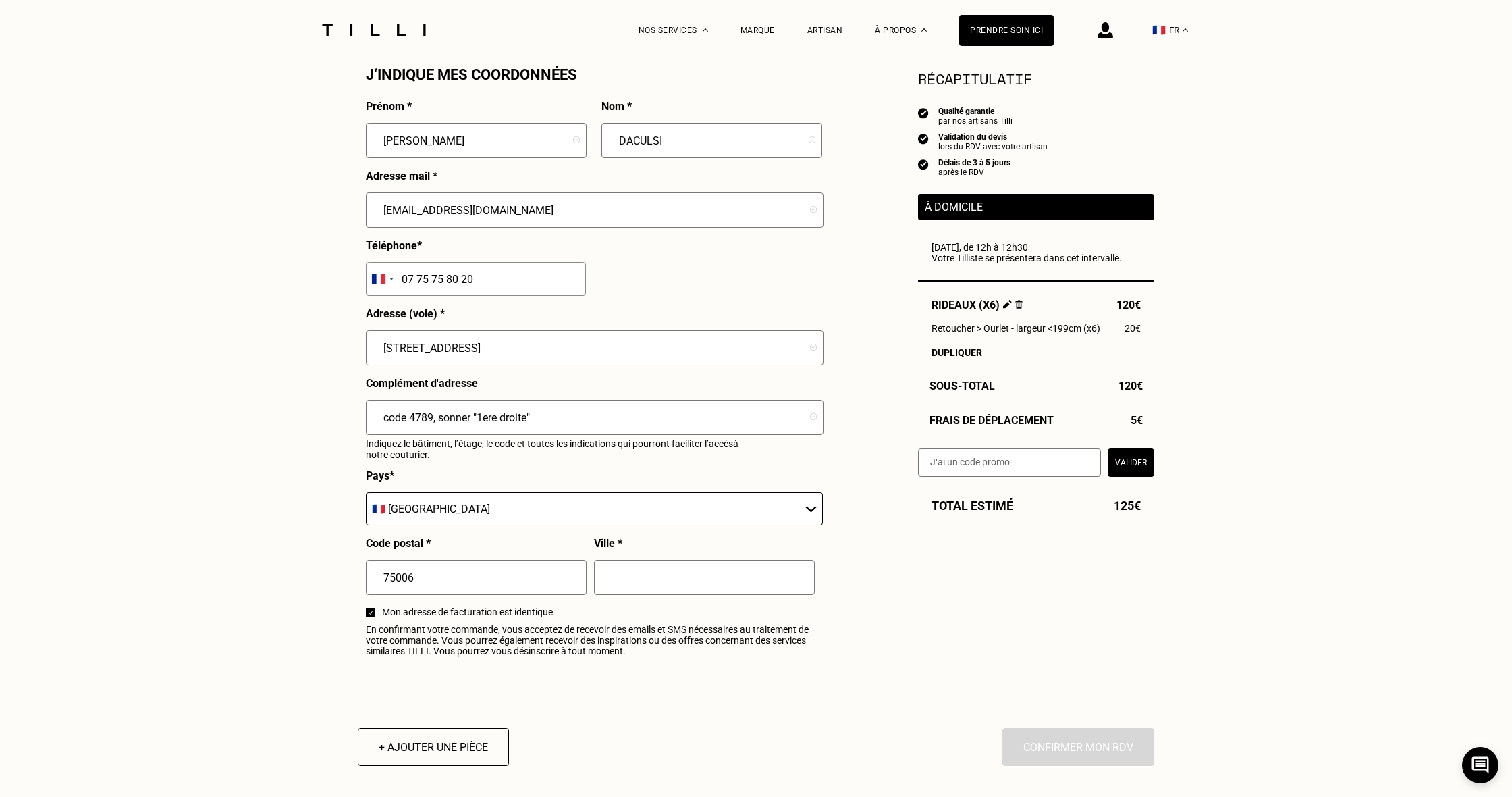
type input "code 4789, sonner "1ere droite""
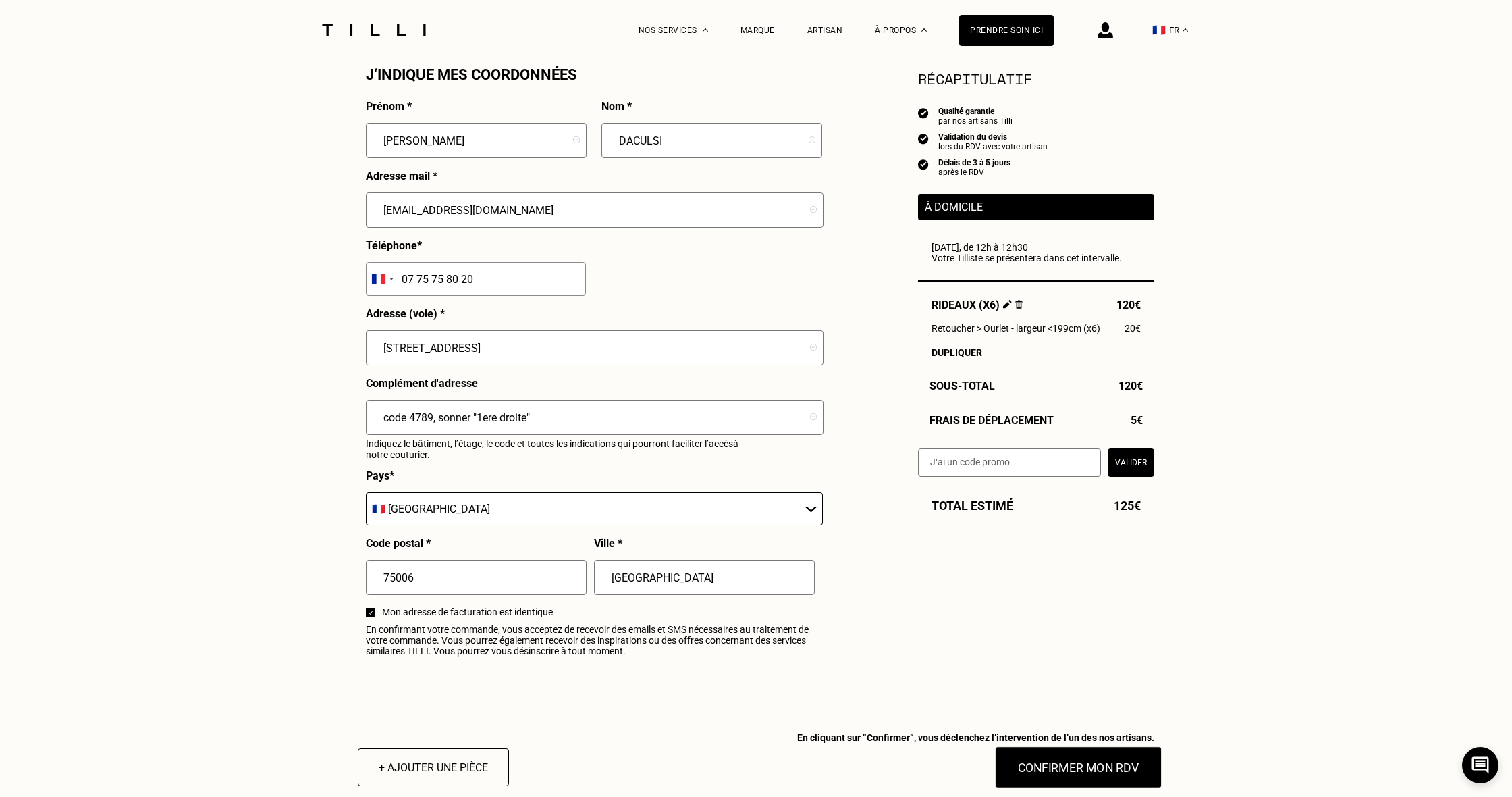
type input "[GEOGRAPHIC_DATA]"
click at [1060, 771] on button "Confirmer mon RDV" at bounding box center [1079, 767] width 167 height 42
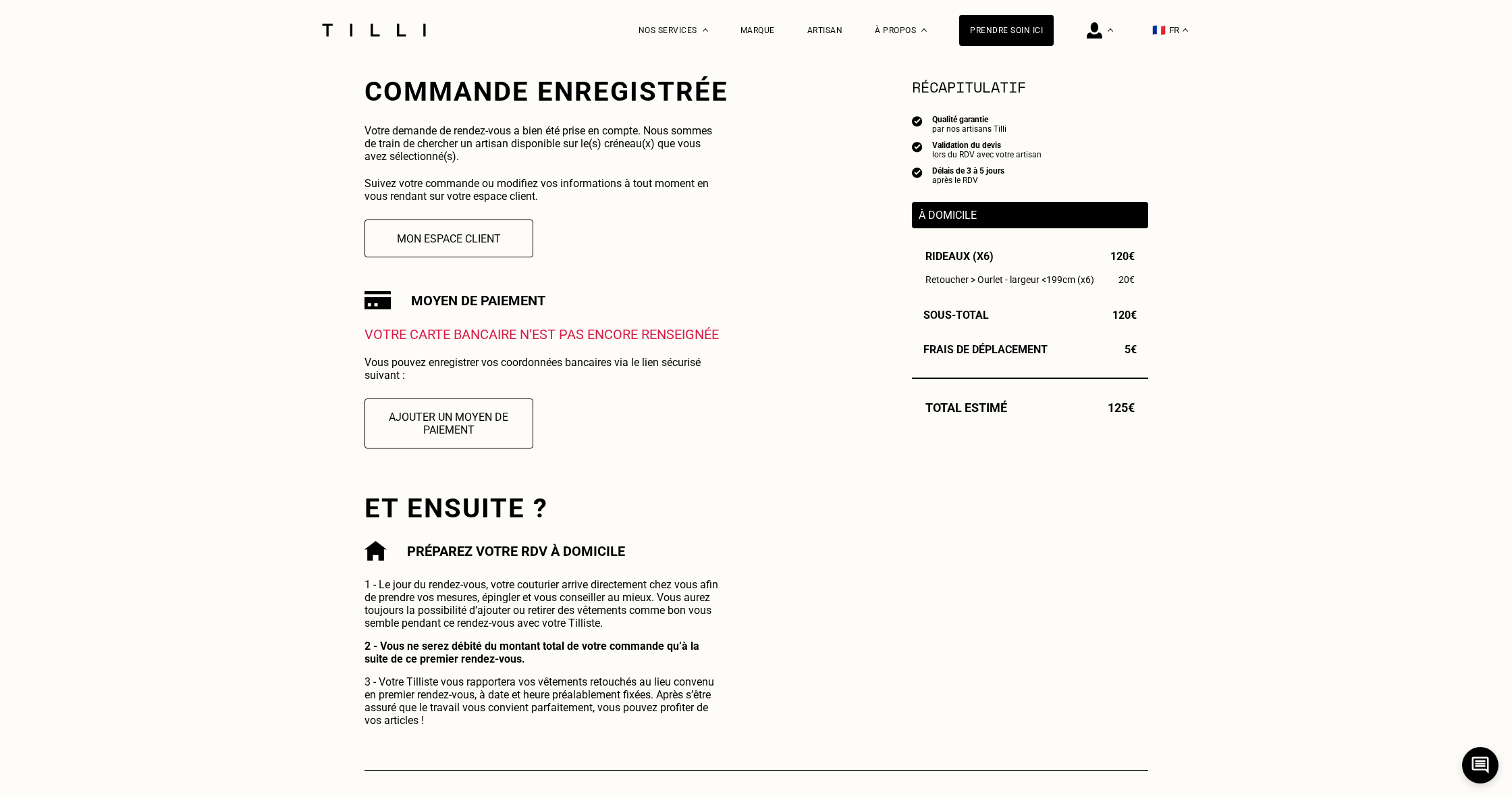
scroll to position [259, 0]
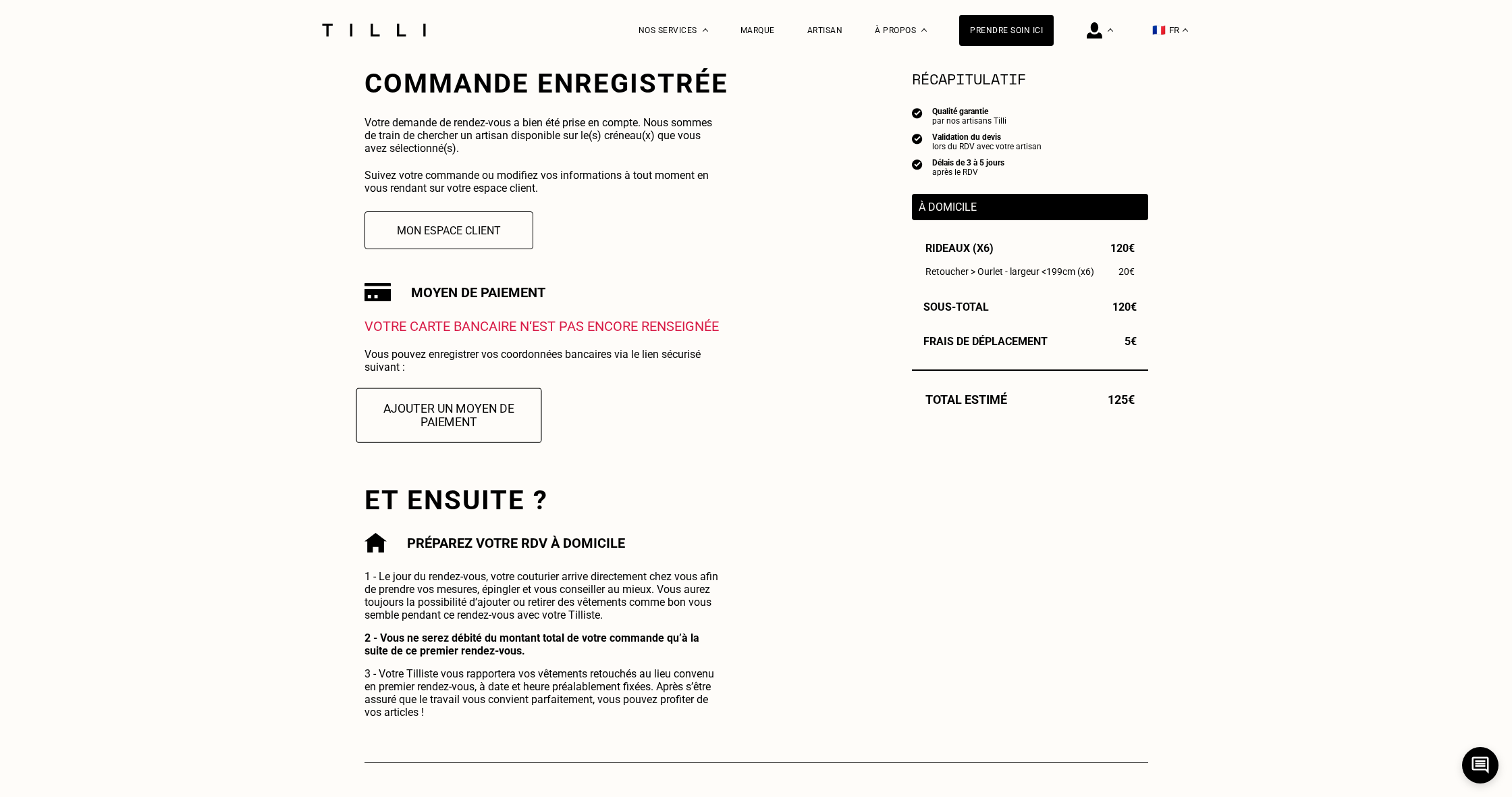
click at [472, 431] on button "Ajouter un moyen de paiement" at bounding box center [449, 414] width 186 height 55
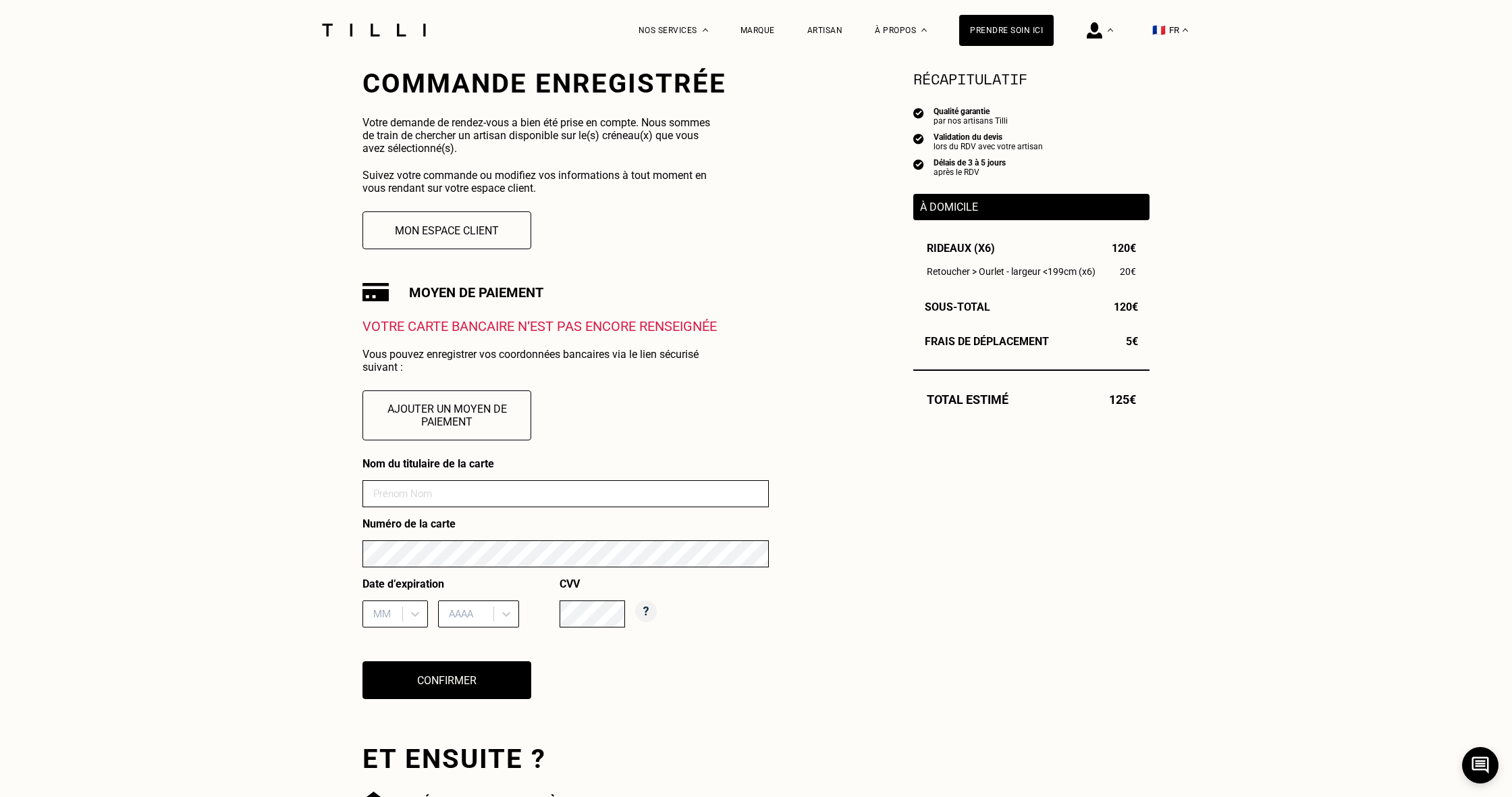
click at [466, 497] on input at bounding box center [566, 493] width 406 height 27
type input "[PERSON_NAME]"
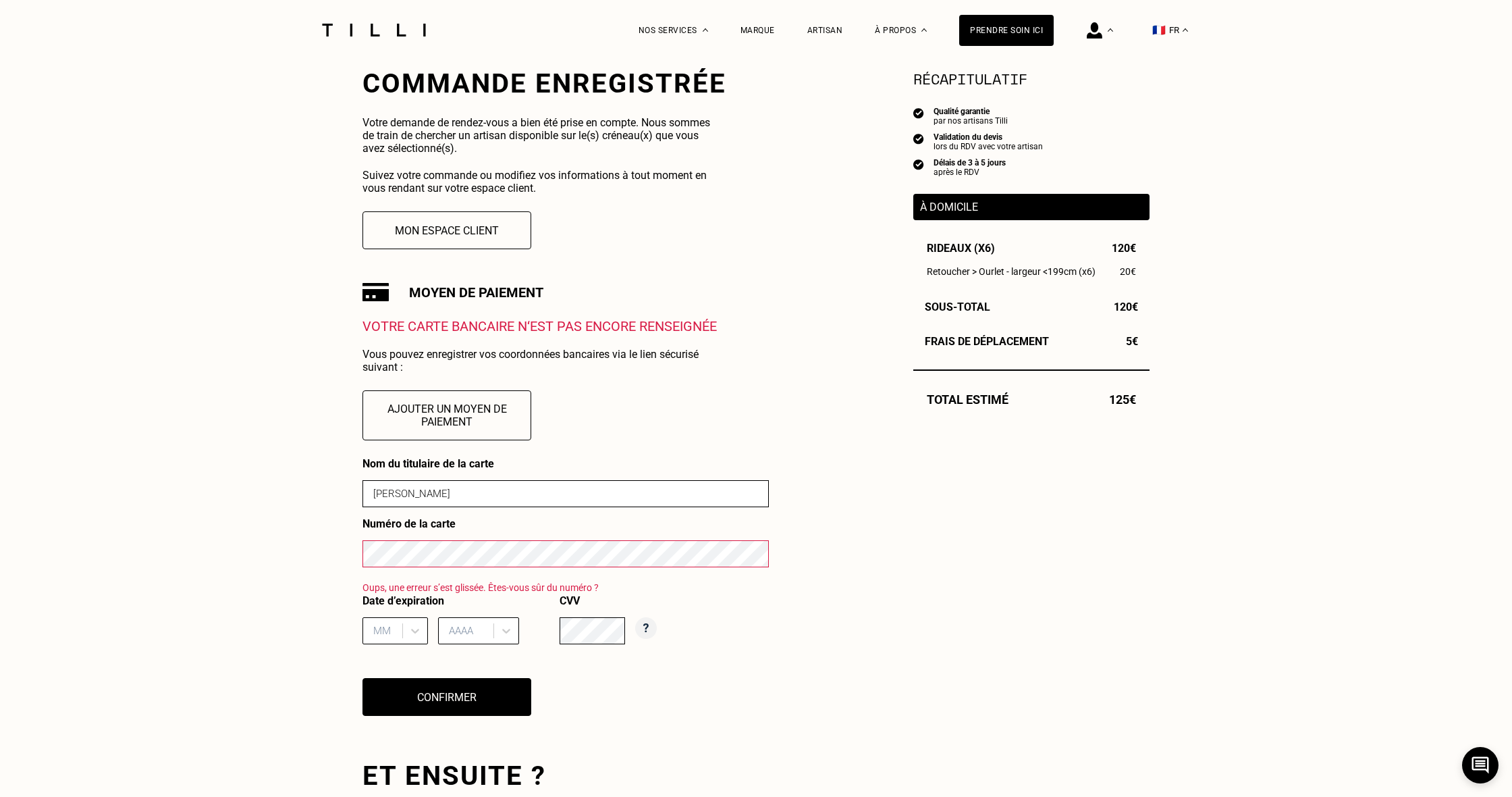
click at [313, 554] on div "La Méthode Retoucherie Maroquinerie Broderie Cordonnerie Nos prix Nos services …" at bounding box center [756, 705] width 1512 height 1930
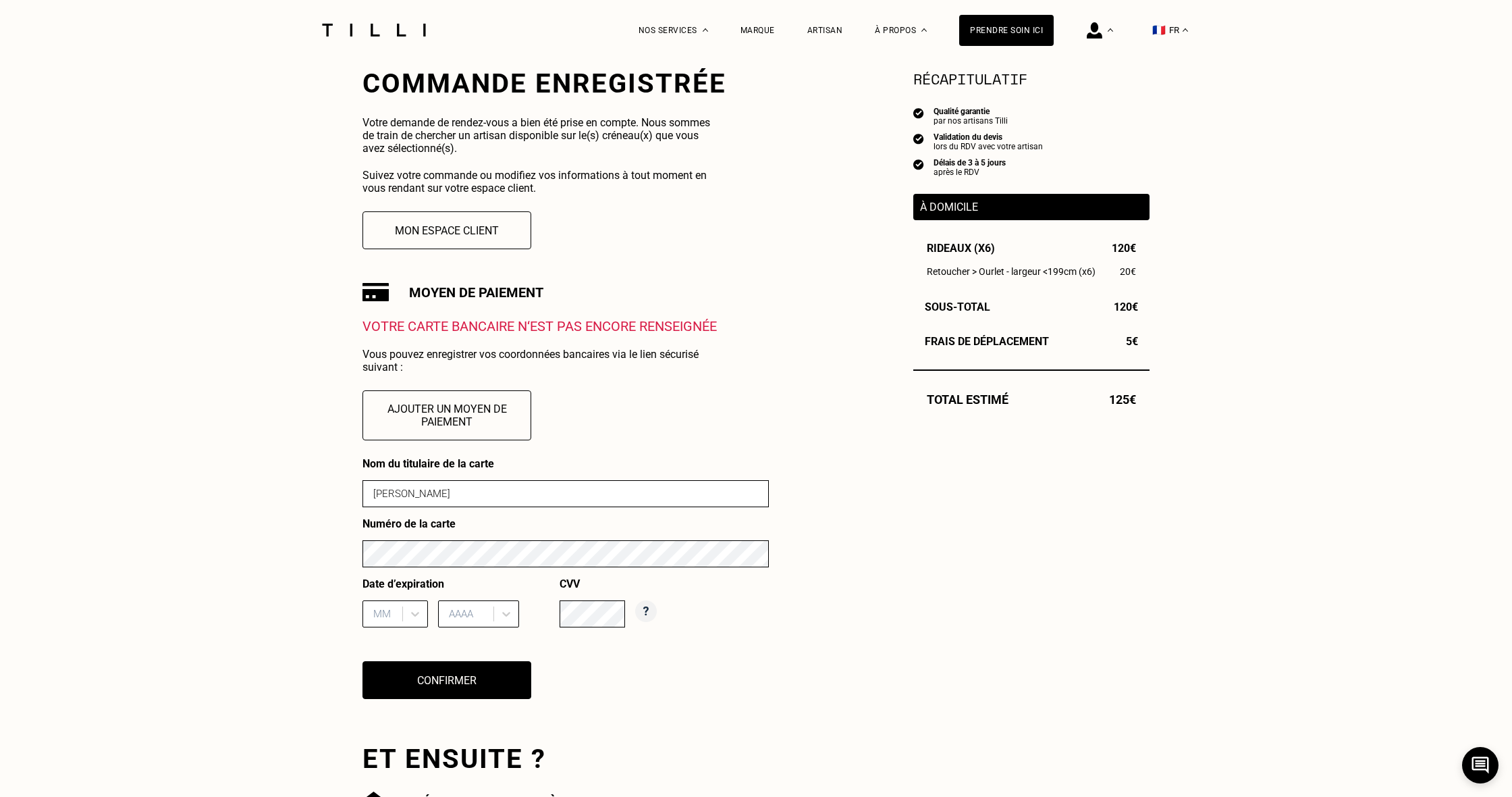
click at [397, 611] on div "MM" at bounding box center [395, 614] width 65 height 27
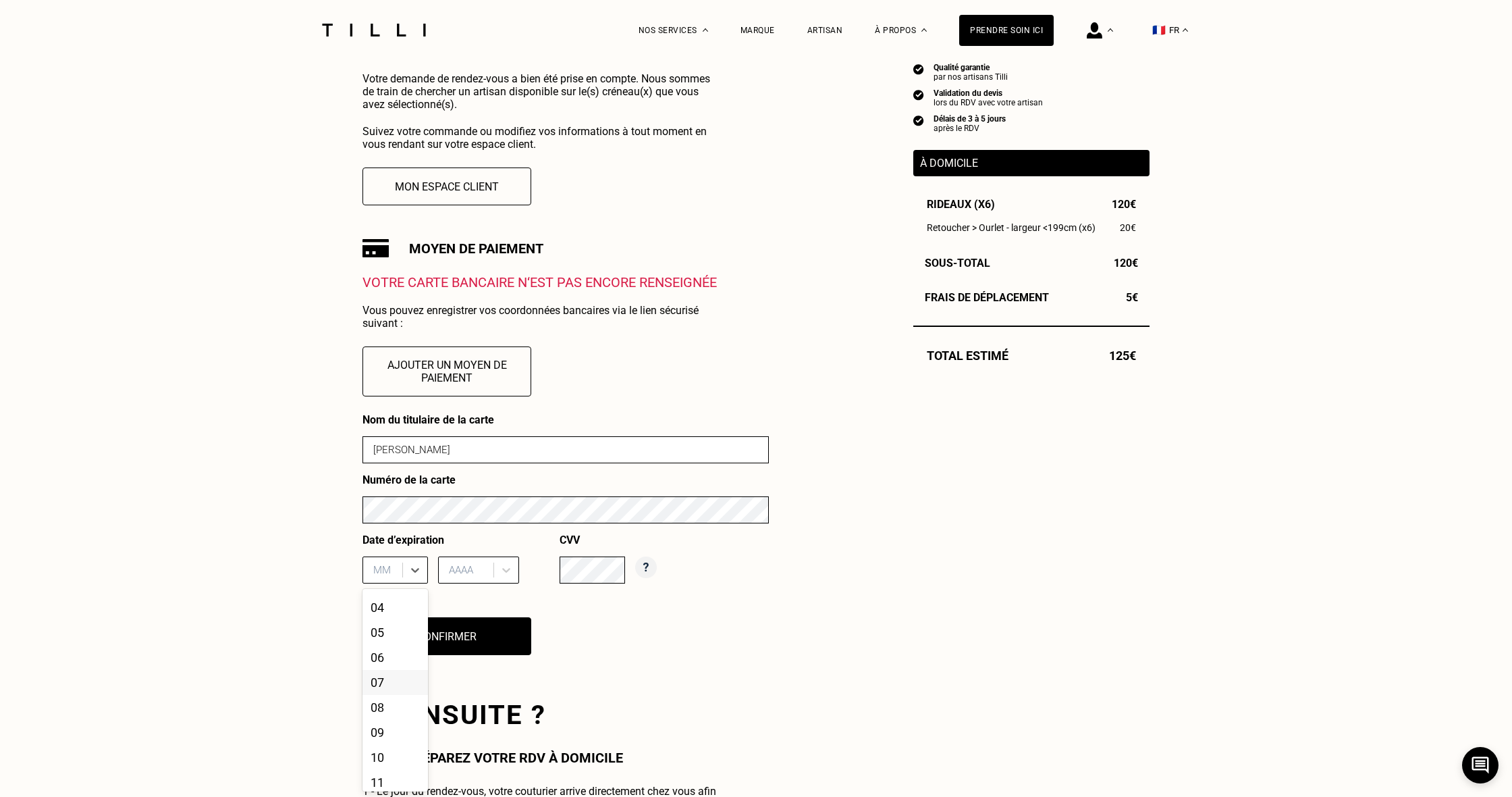
scroll to position [74, 0]
click at [382, 735] on div "09" at bounding box center [395, 729] width 65 height 25
click at [493, 571] on div "AAAA" at bounding box center [468, 569] width 51 height 20
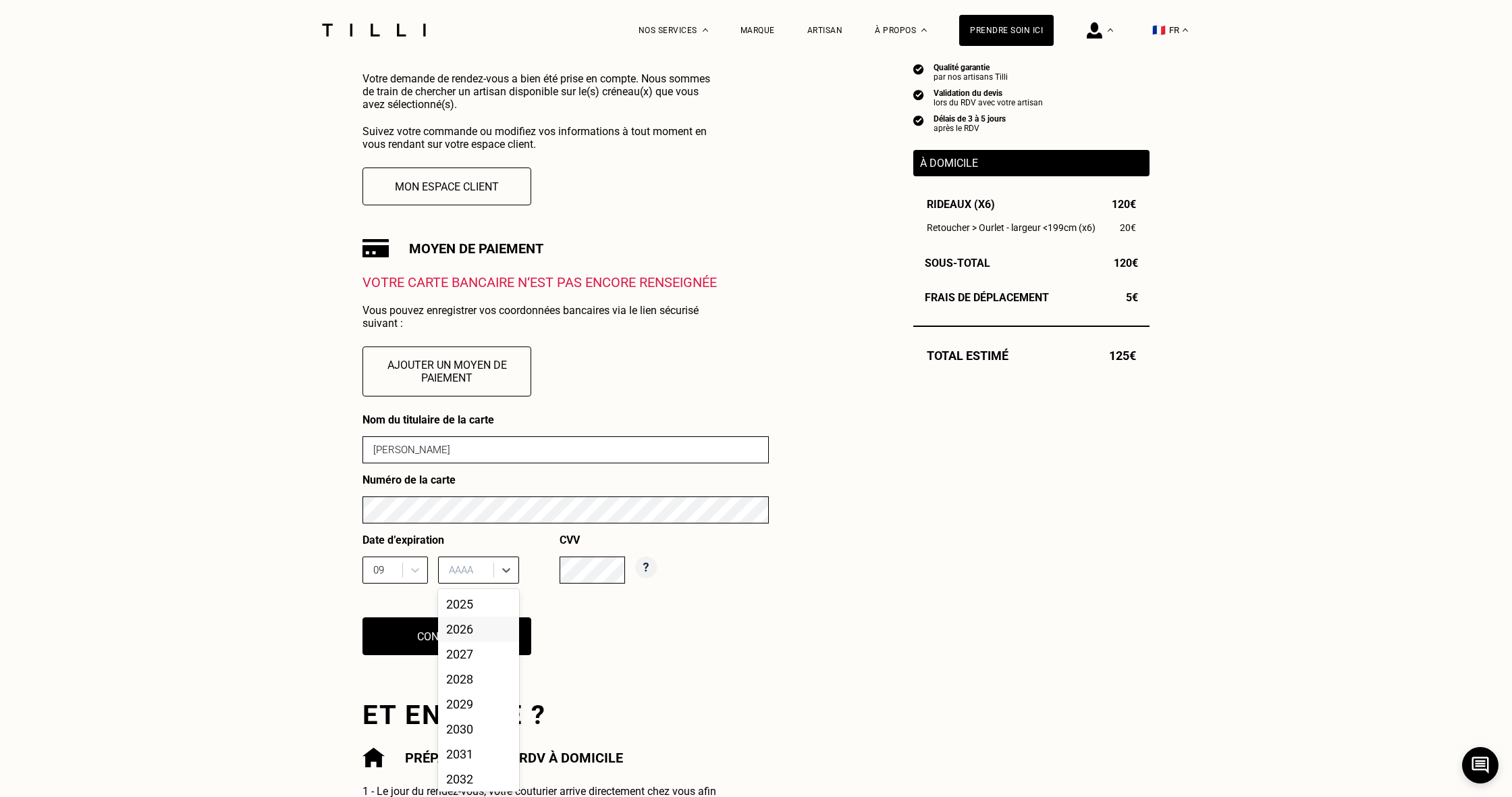
click at [476, 634] on div "2026" at bounding box center [479, 629] width 81 height 25
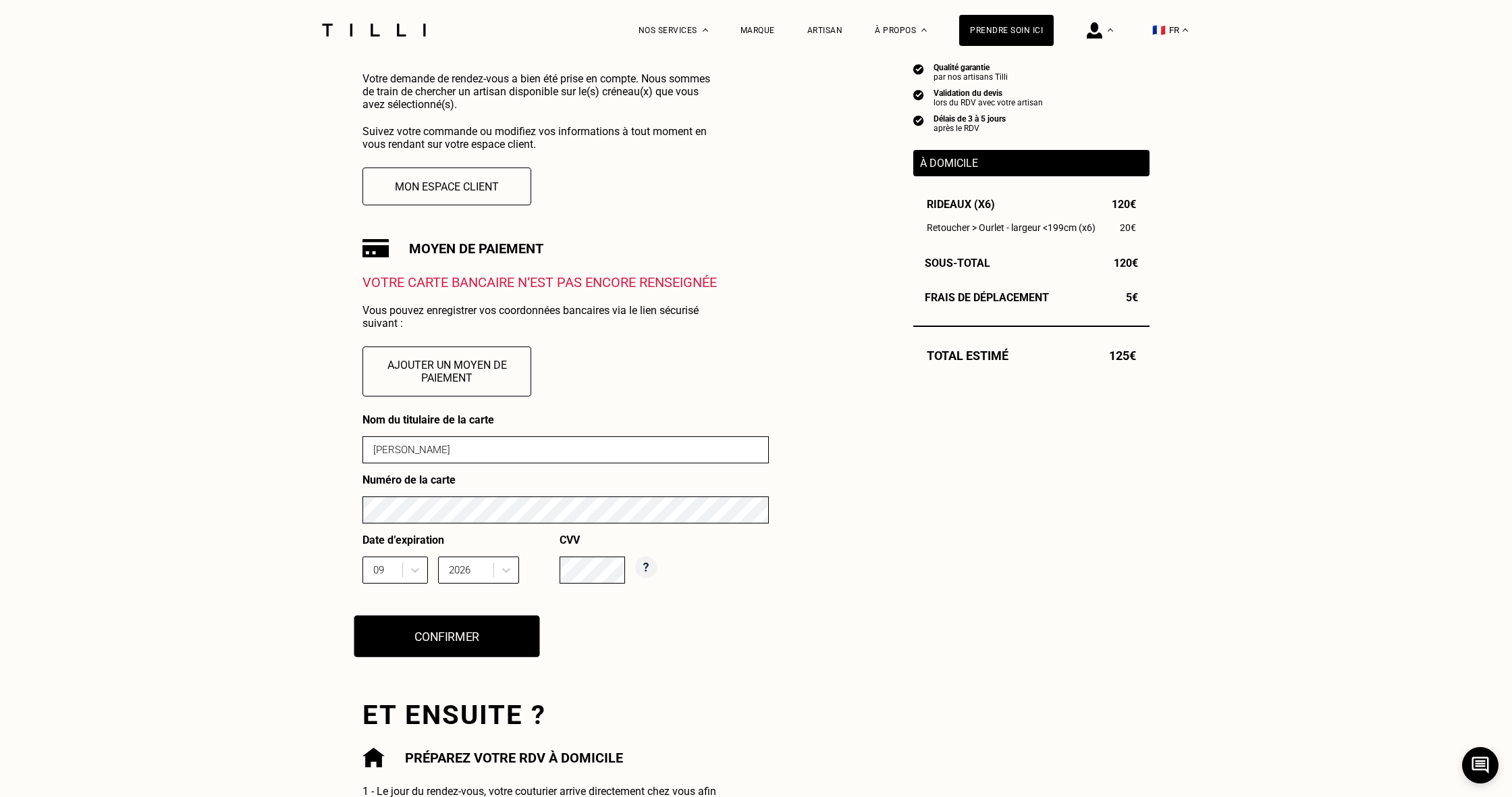
click at [502, 644] on button "Confirmer" at bounding box center [447, 636] width 186 height 42
